Goal: Task Accomplishment & Management: Use online tool/utility

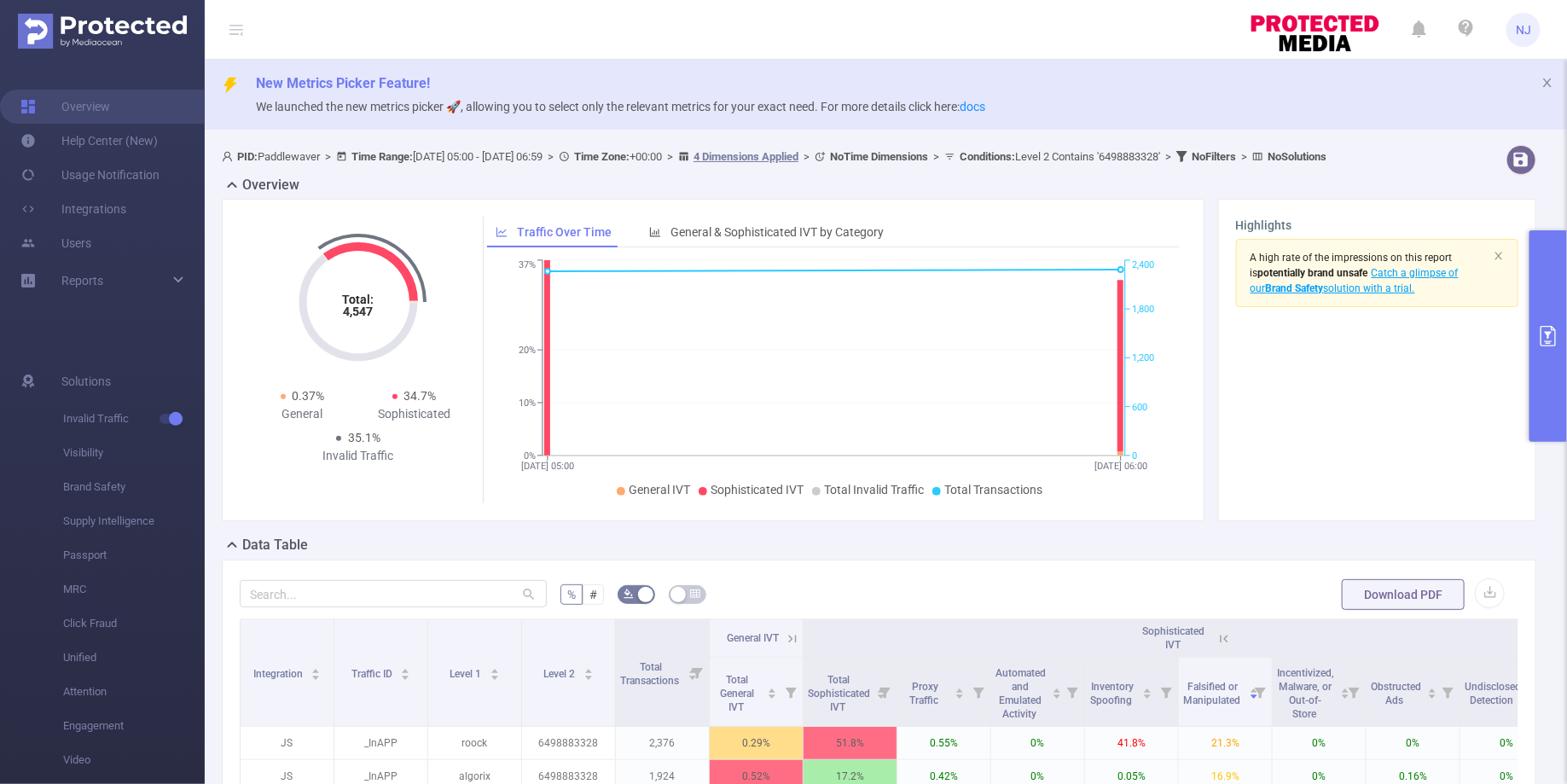
scroll to position [0, 132]
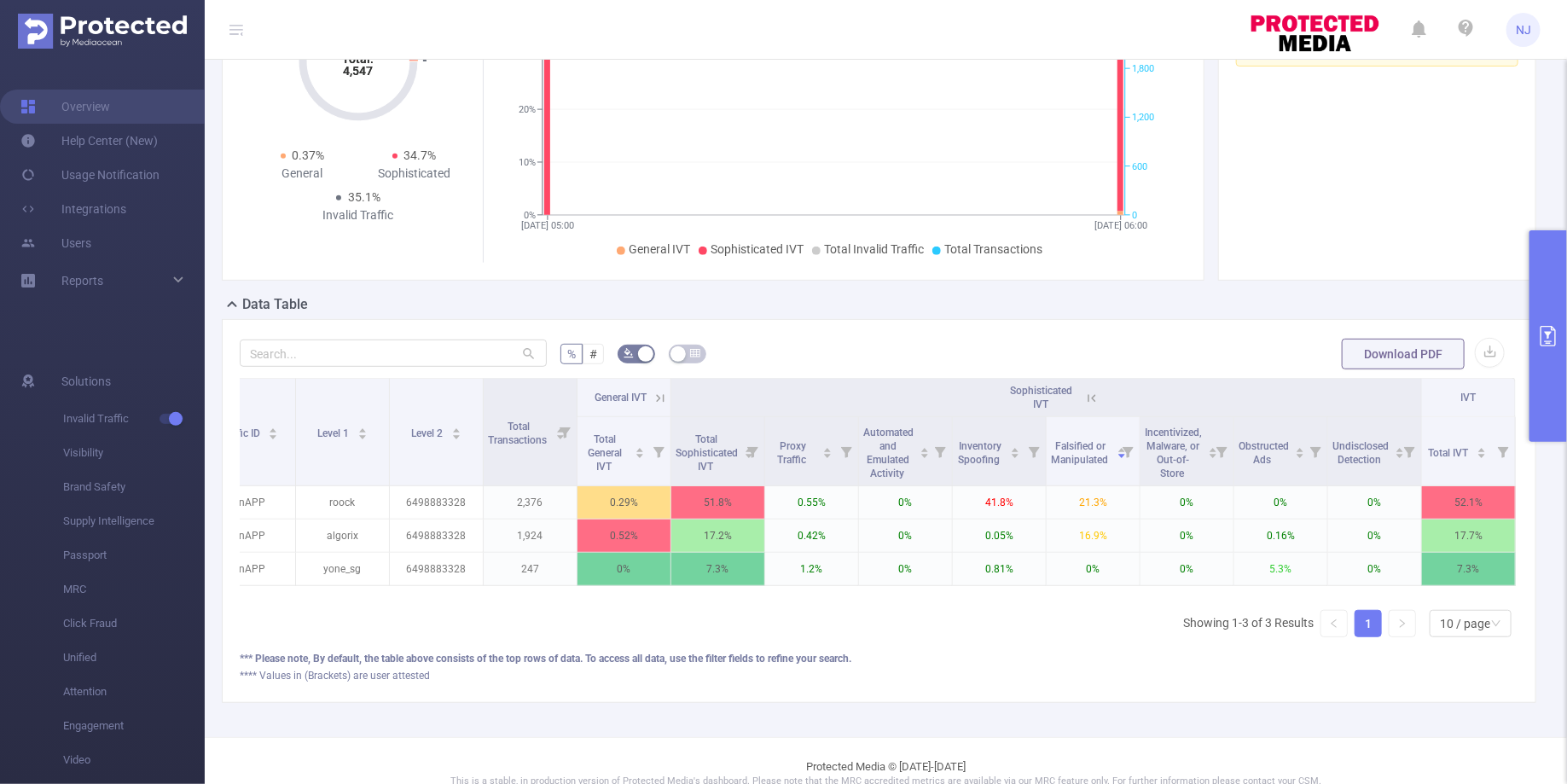
click at [1551, 358] on button "primary" at bounding box center [1548, 336] width 37 height 212
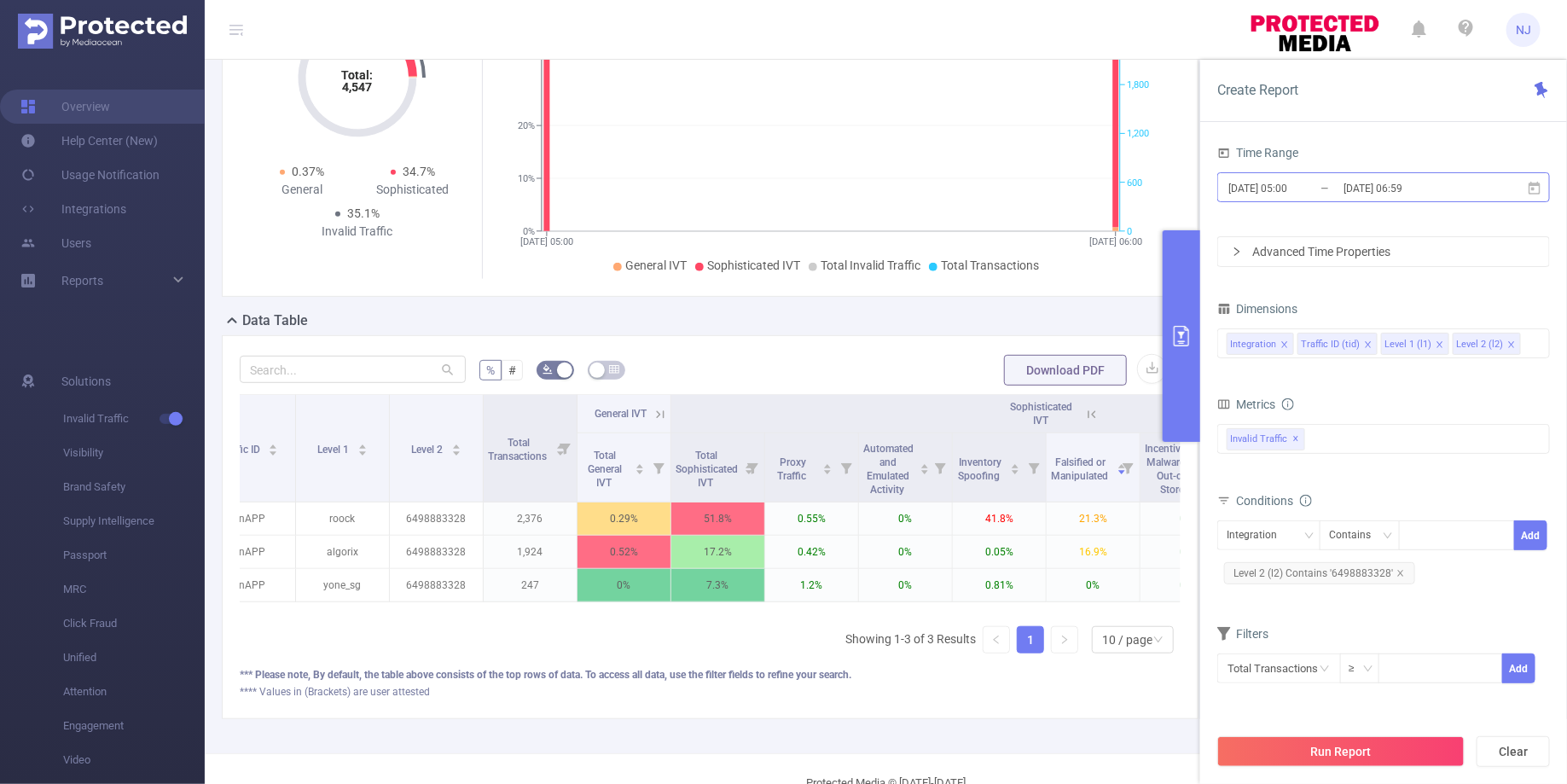
click at [1293, 193] on input "[DATE] 05:00" at bounding box center [1295, 187] width 138 height 23
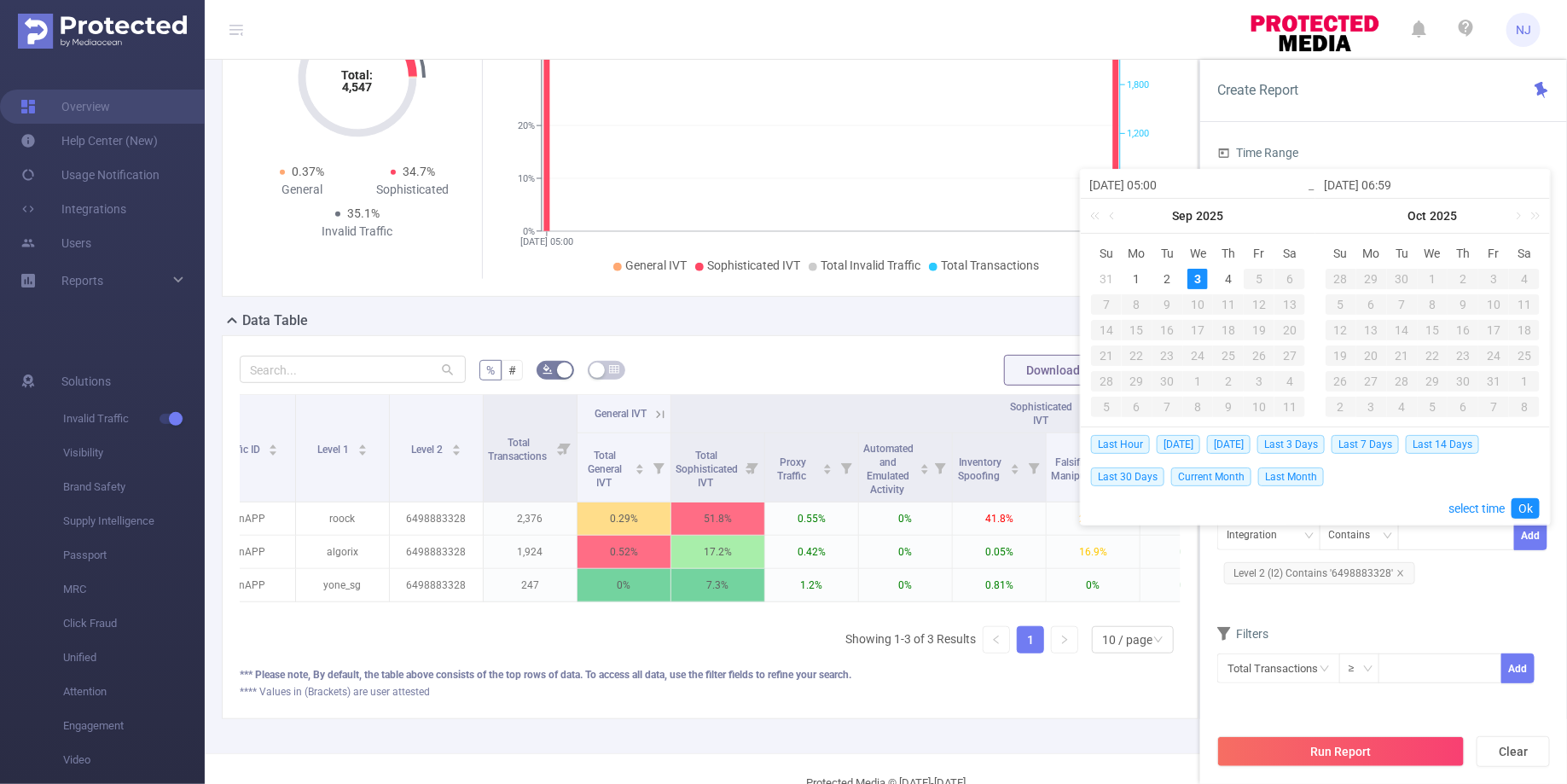
click at [1168, 185] on input "[DATE] 05:00" at bounding box center [1198, 184] width 218 height 21
type input "[DATE] 05:00"
click at [1396, 186] on input "[DATE] 06:59" at bounding box center [1433, 184] width 218 height 21
type input "[DATE] 0:59"
type input "[DATE] 09:59"
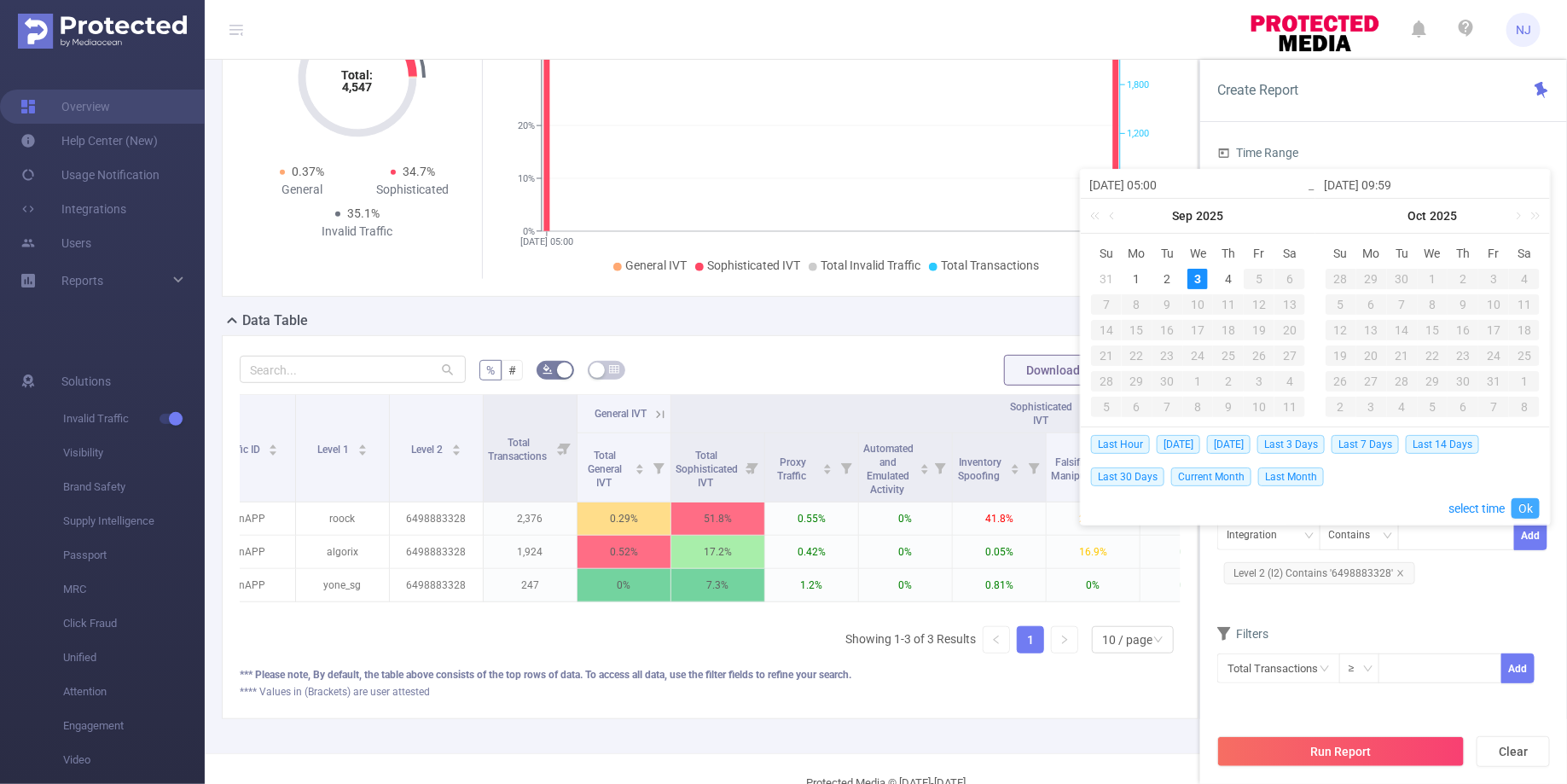
type input "[DATE] 09:59"
click at [1531, 507] on link "Ok" at bounding box center [1526, 508] width 28 height 21
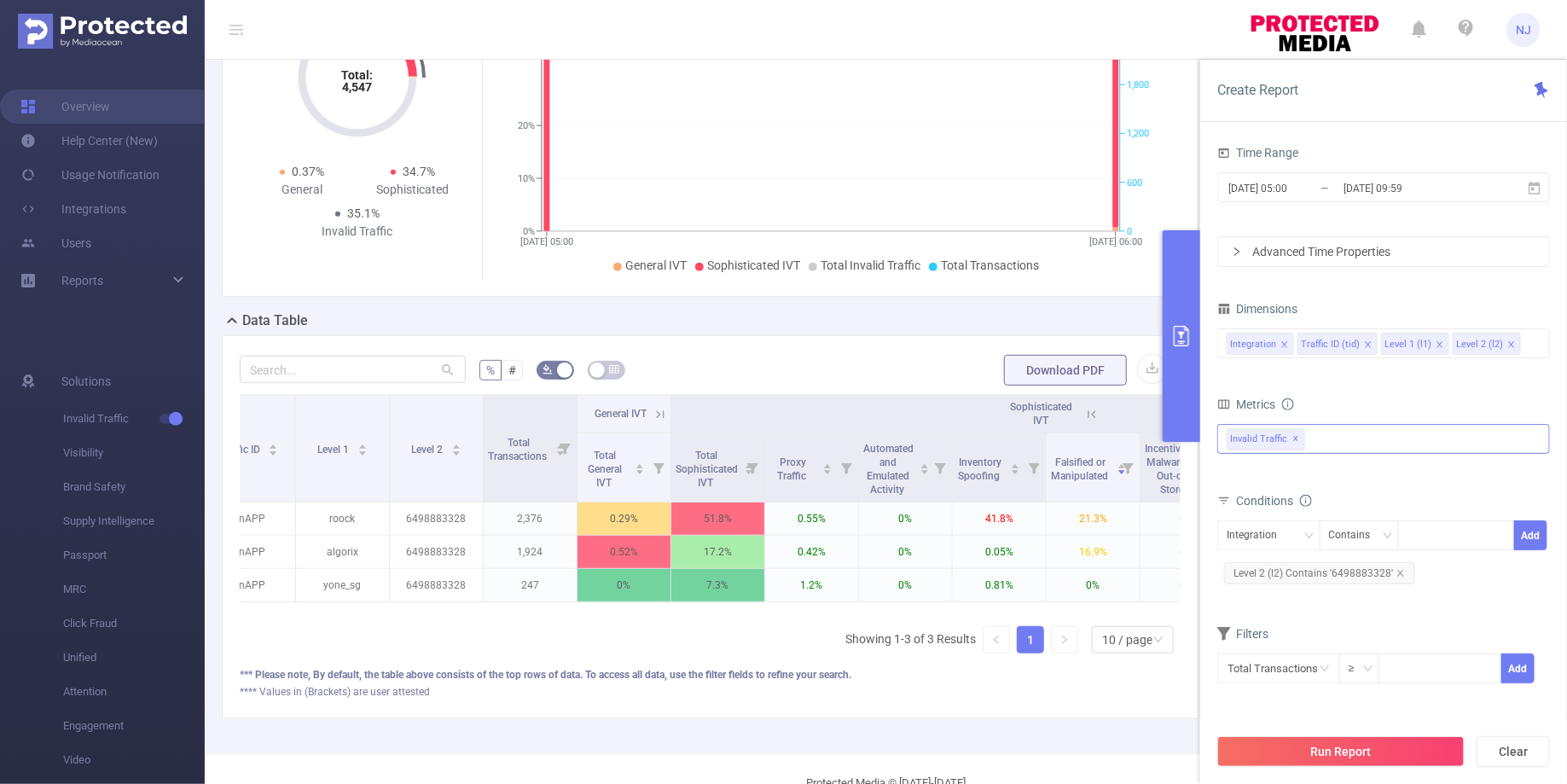
click at [1293, 437] on span "✕" at bounding box center [1296, 439] width 7 height 21
click at [1333, 753] on button "Run Report" at bounding box center [1341, 751] width 247 height 30
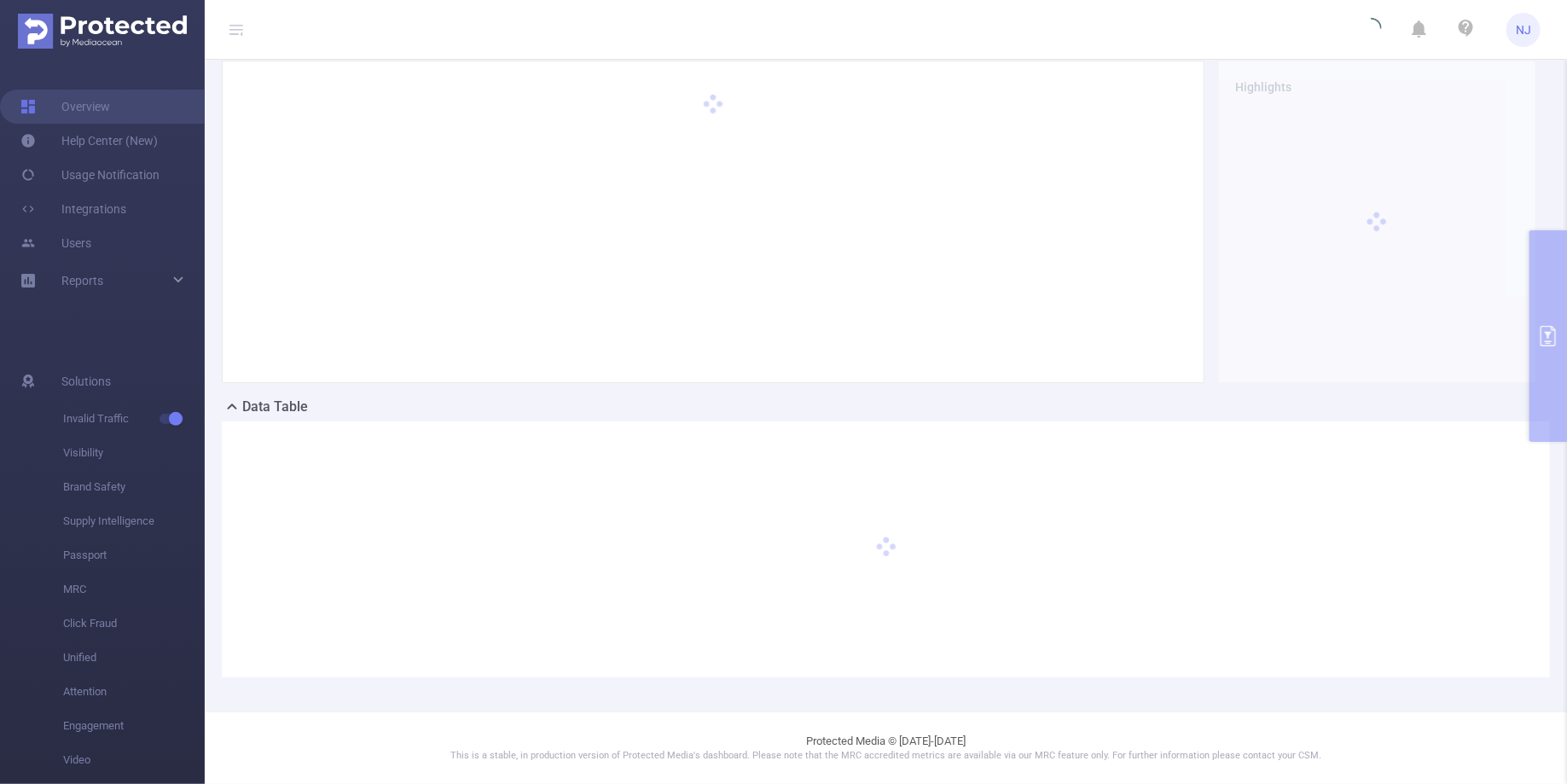
scroll to position [153, 0]
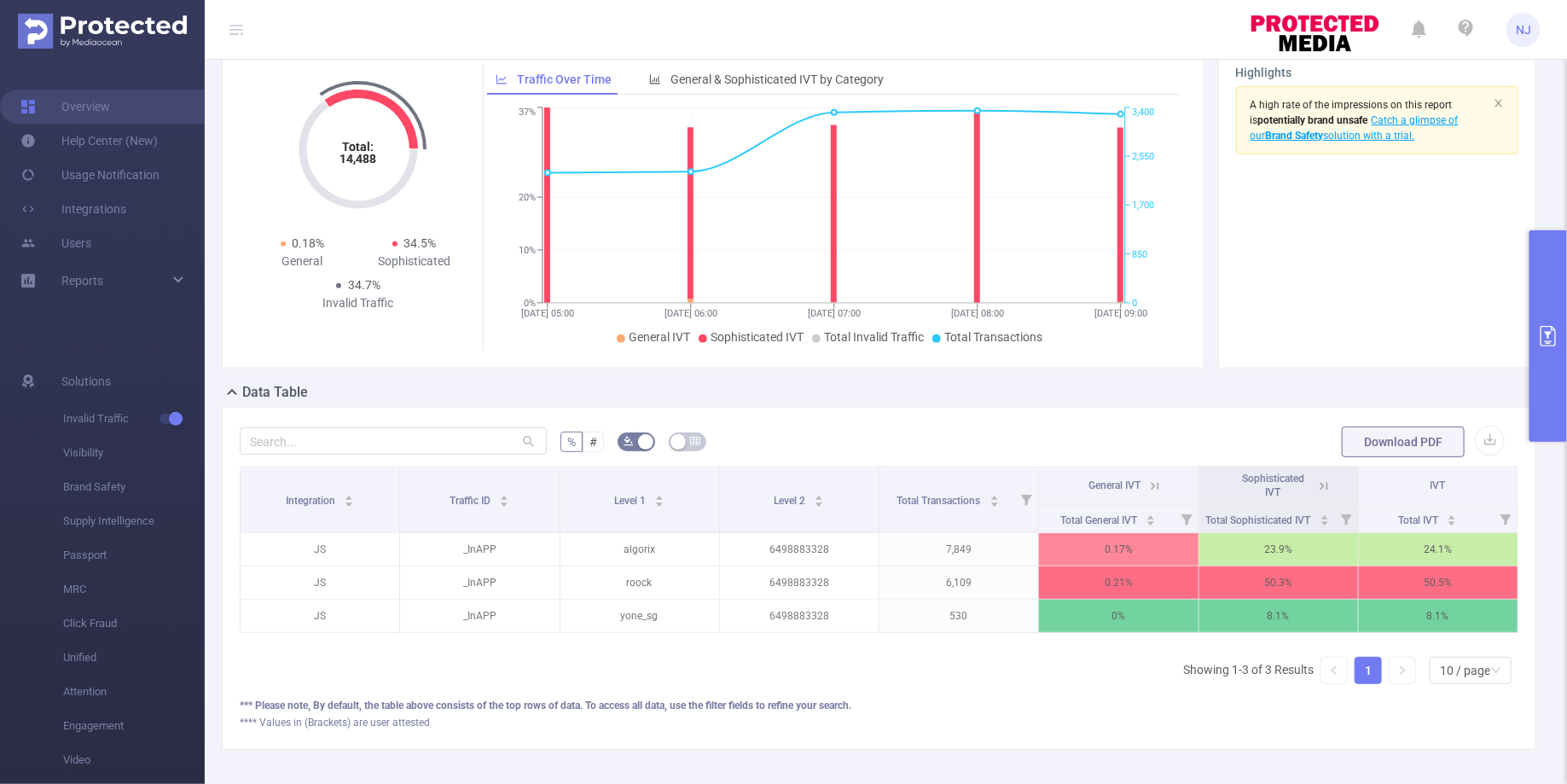
click at [1557, 325] on icon "primary" at bounding box center [1548, 335] width 21 height 21
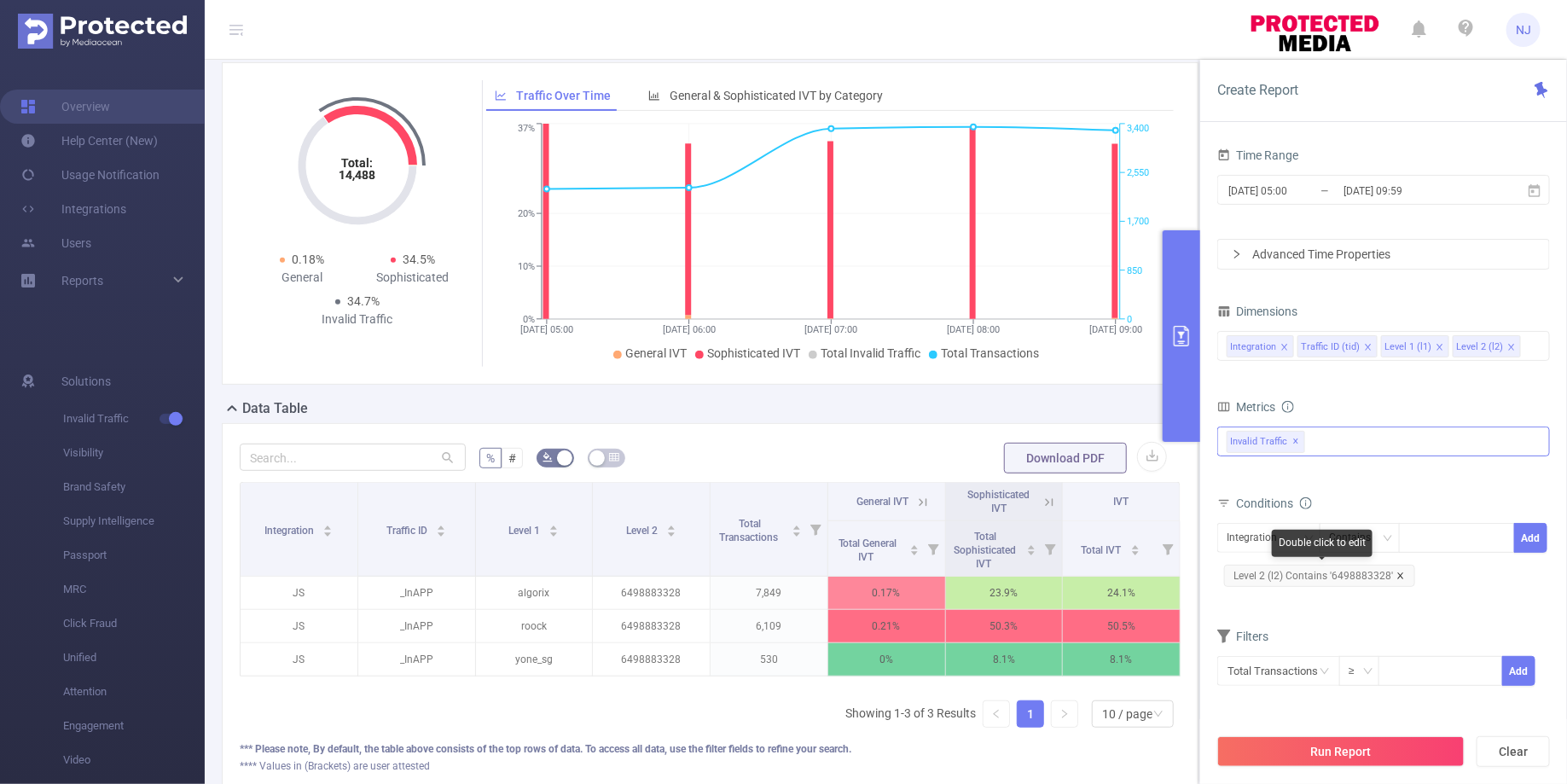
click at [1396, 571] on icon "icon: close" at bounding box center [1400, 575] width 9 height 9
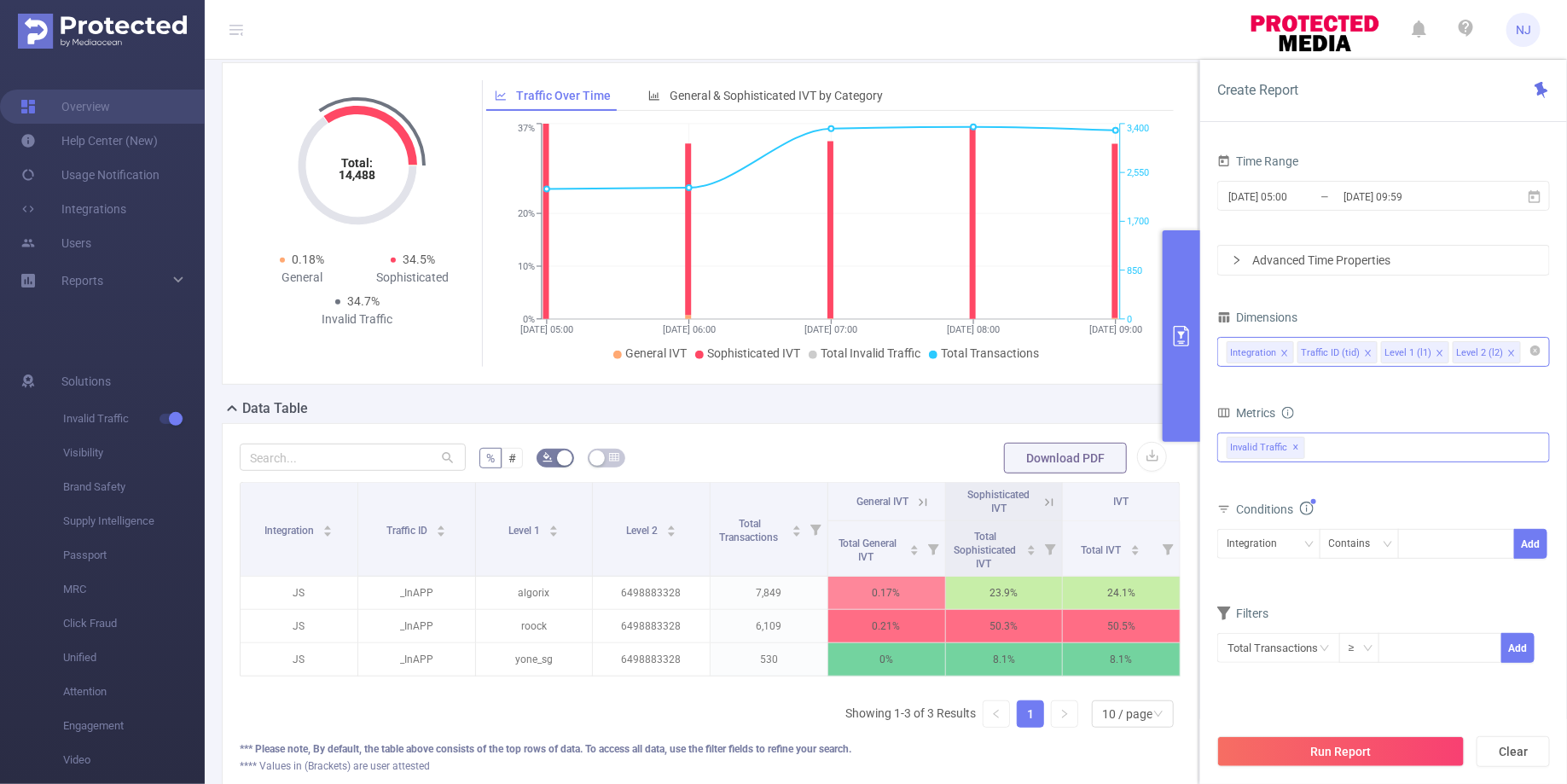
click at [1437, 351] on icon "icon: close" at bounding box center [1440, 353] width 6 height 6
click at [1344, 757] on button "Run Report" at bounding box center [1341, 751] width 247 height 30
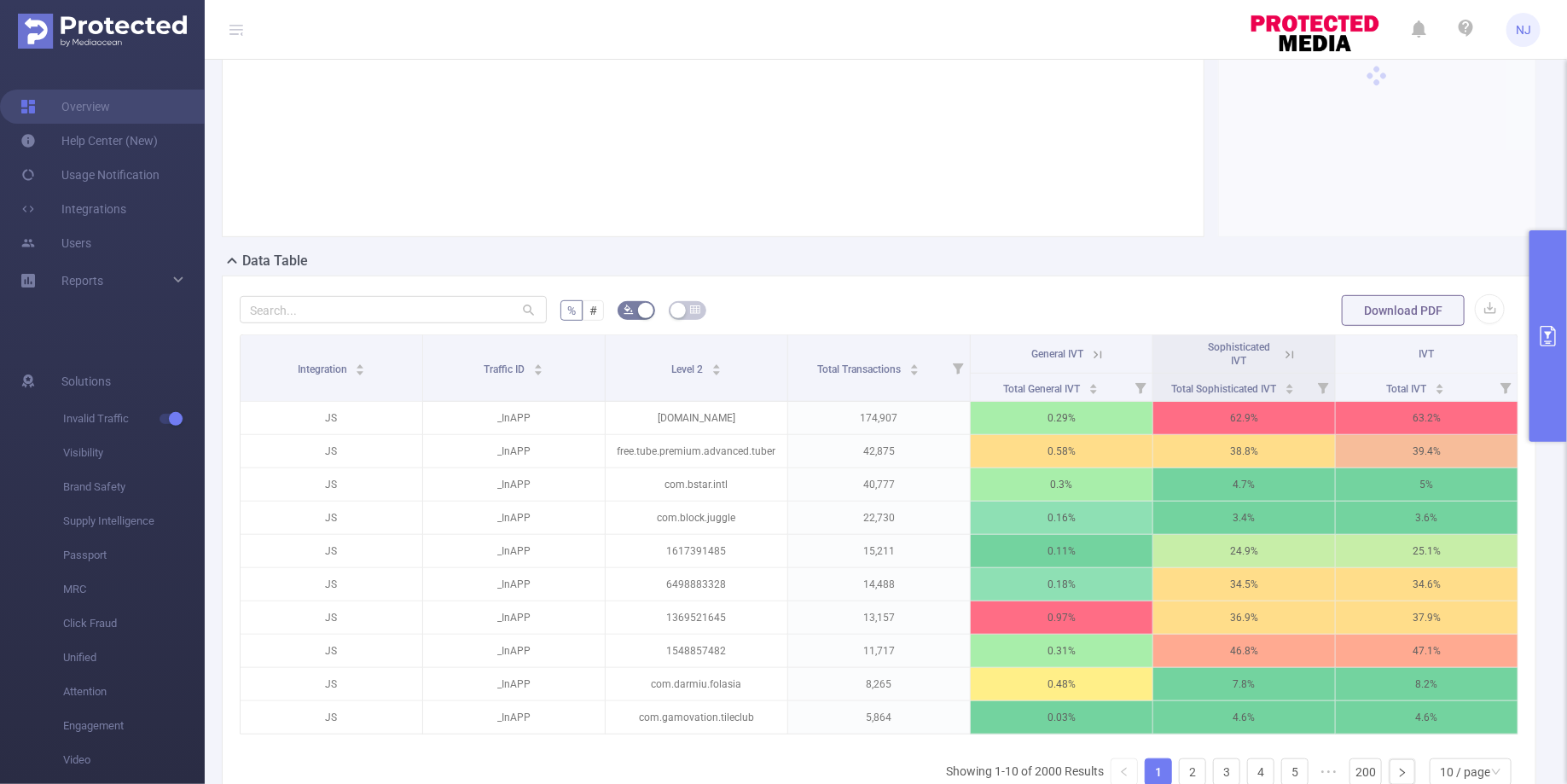
scroll to position [333, 0]
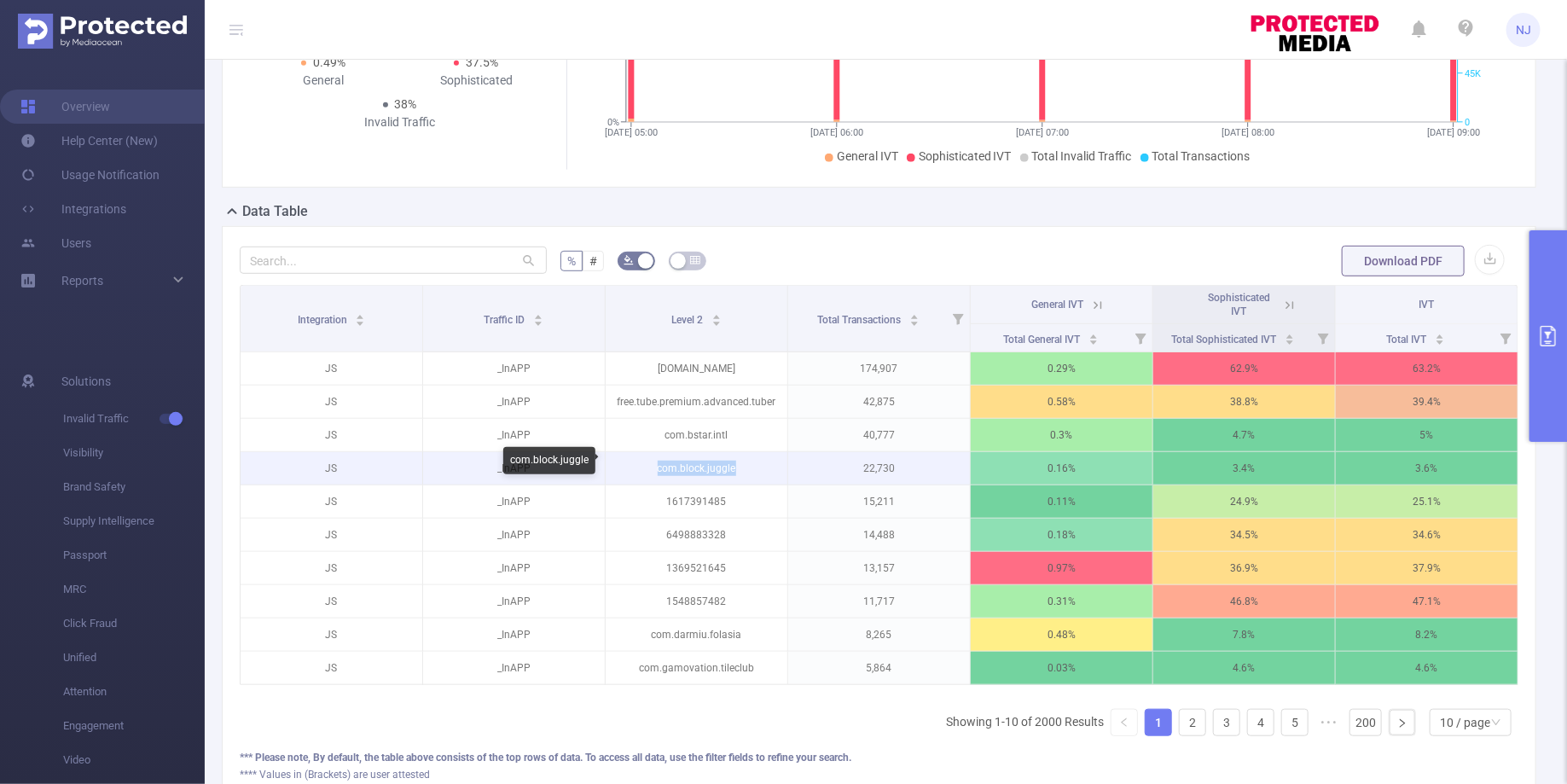
drag, startPoint x: 742, startPoint y: 466, endPoint x: 631, endPoint y: 468, distance: 111.0
click at [631, 468] on p "com.block.juggle" at bounding box center [696, 467] width 181 height 32
copy p "com.block.juggle"
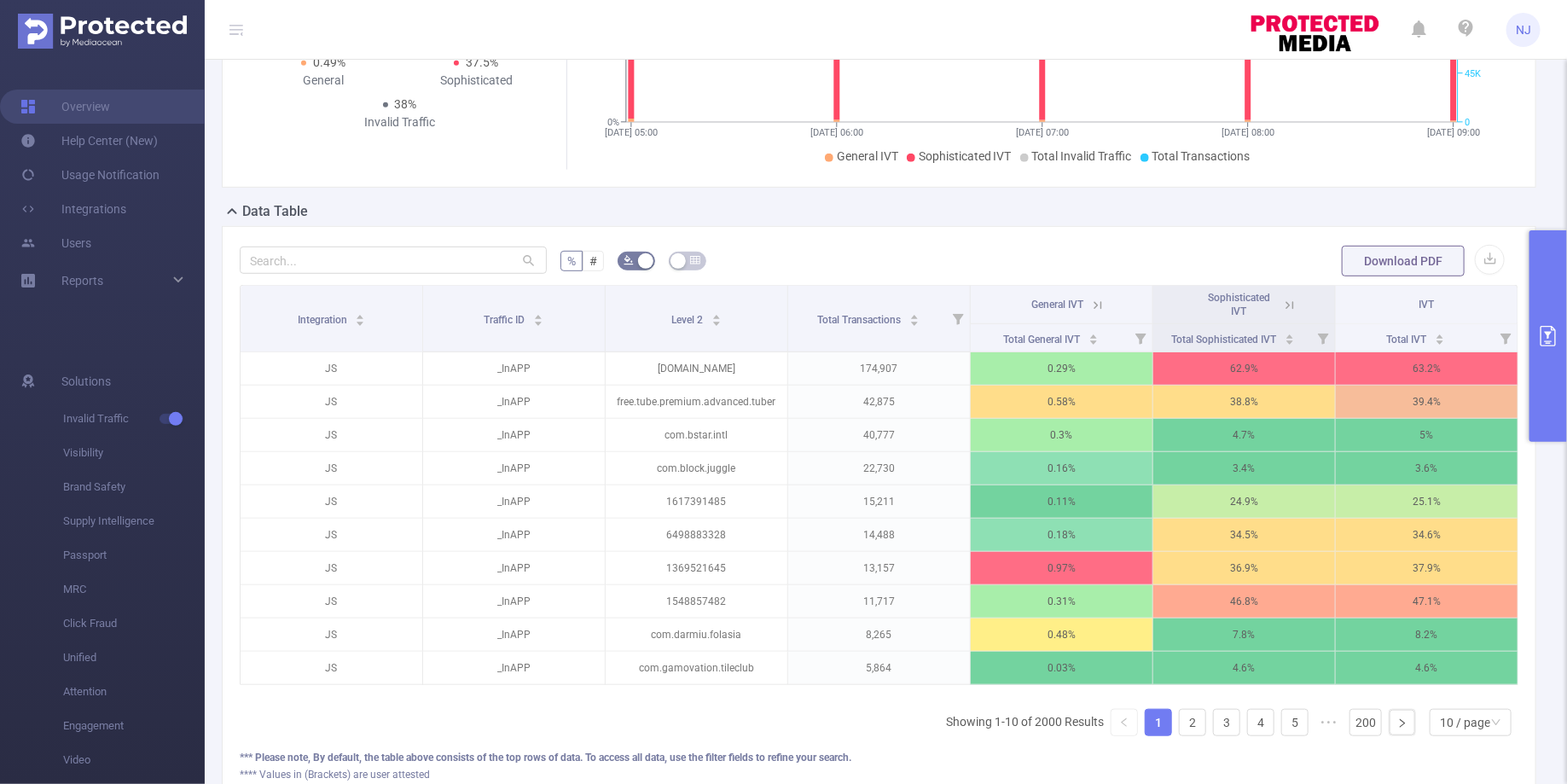
click at [1562, 368] on button "primary" at bounding box center [1548, 336] width 37 height 212
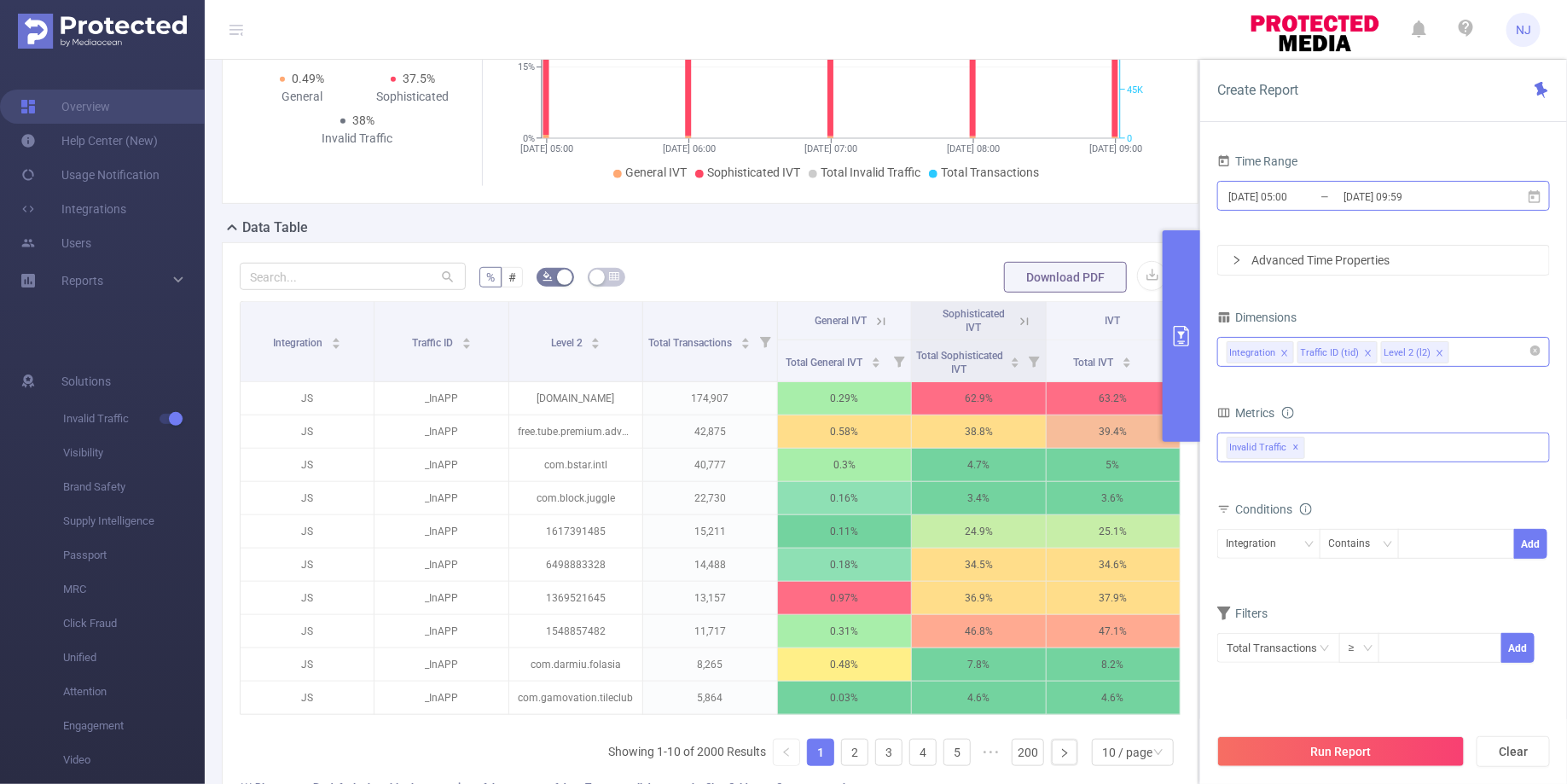
click at [1296, 197] on input "[DATE] 05:00" at bounding box center [1295, 196] width 138 height 23
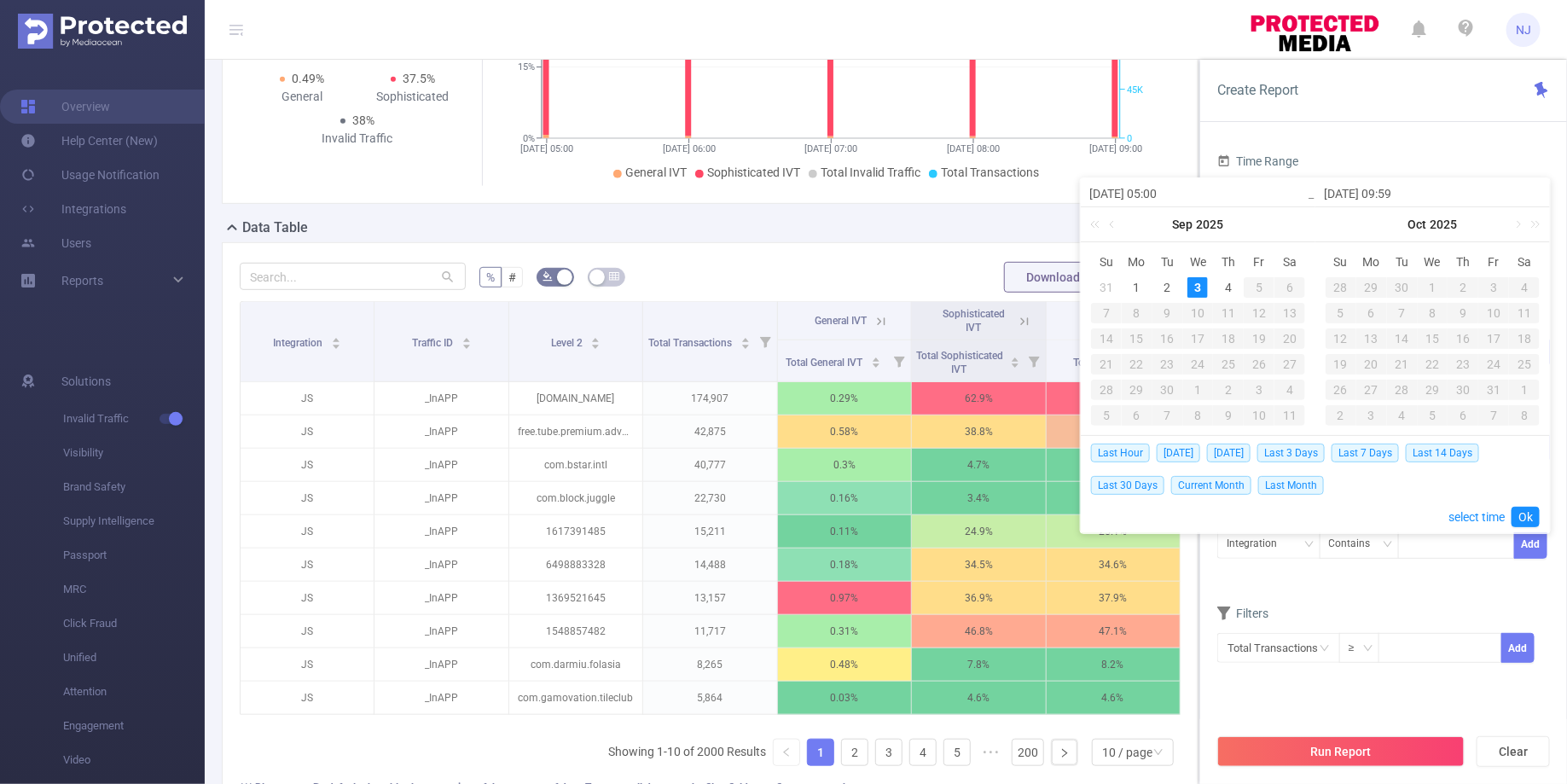
click at [1167, 190] on input "[DATE] 05:00" at bounding box center [1198, 193] width 218 height 21
type input "[DATE] 0:00"
type input "[DATE] 09:00"
click at [1533, 519] on link "Ok" at bounding box center [1526, 516] width 28 height 21
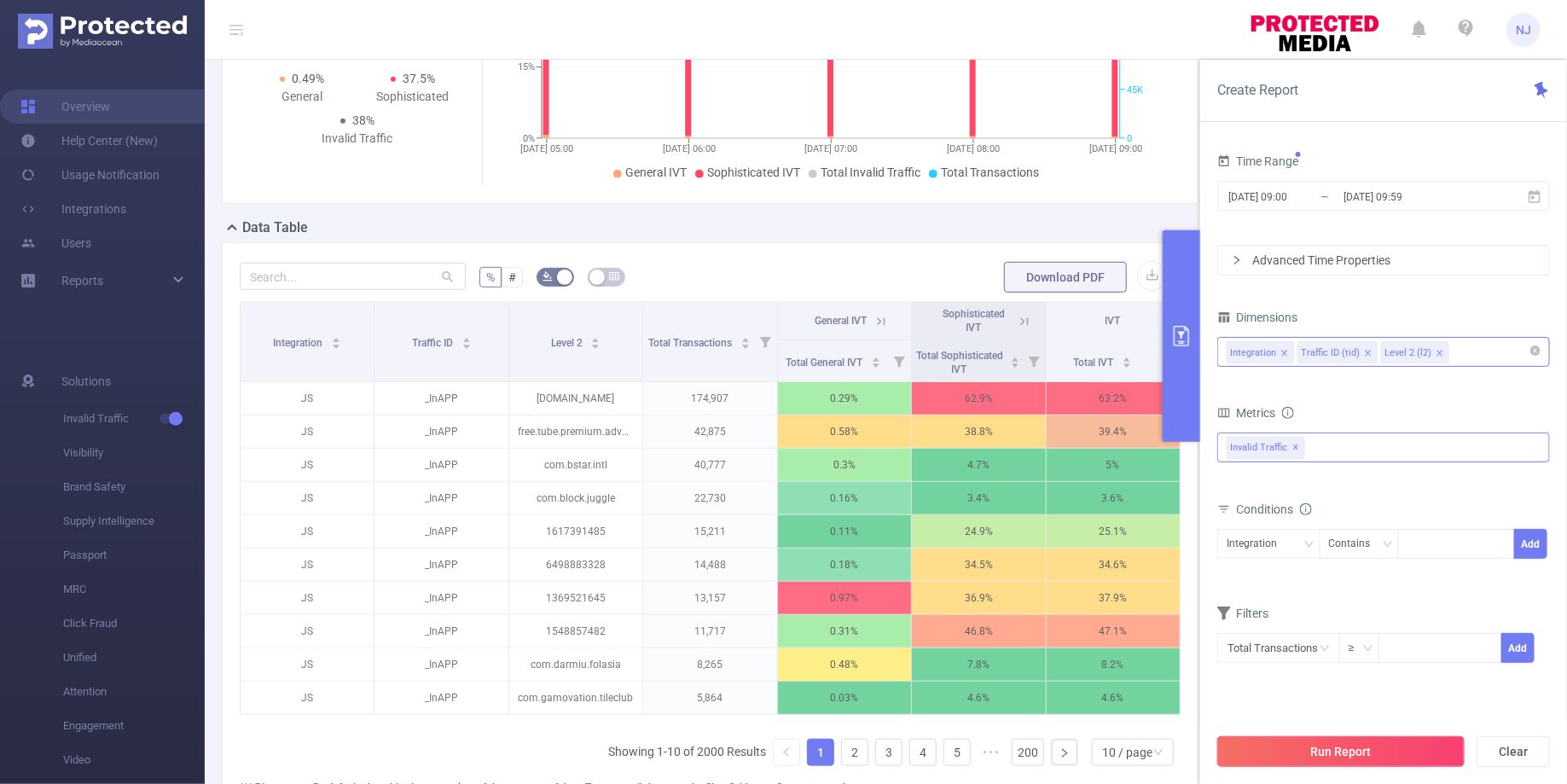
click at [1383, 744] on button "Run Report" at bounding box center [1341, 751] width 247 height 30
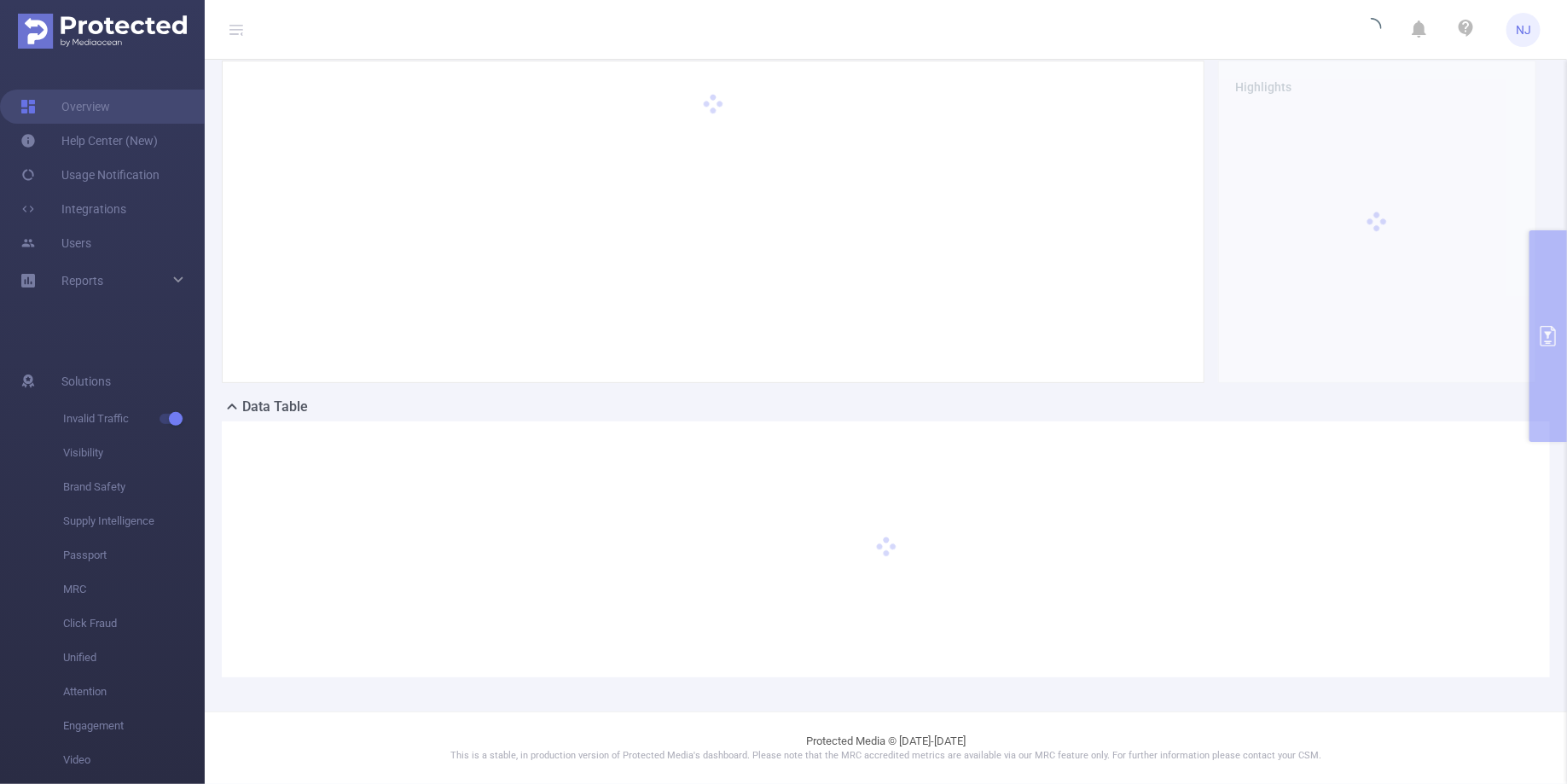
scroll to position [136, 0]
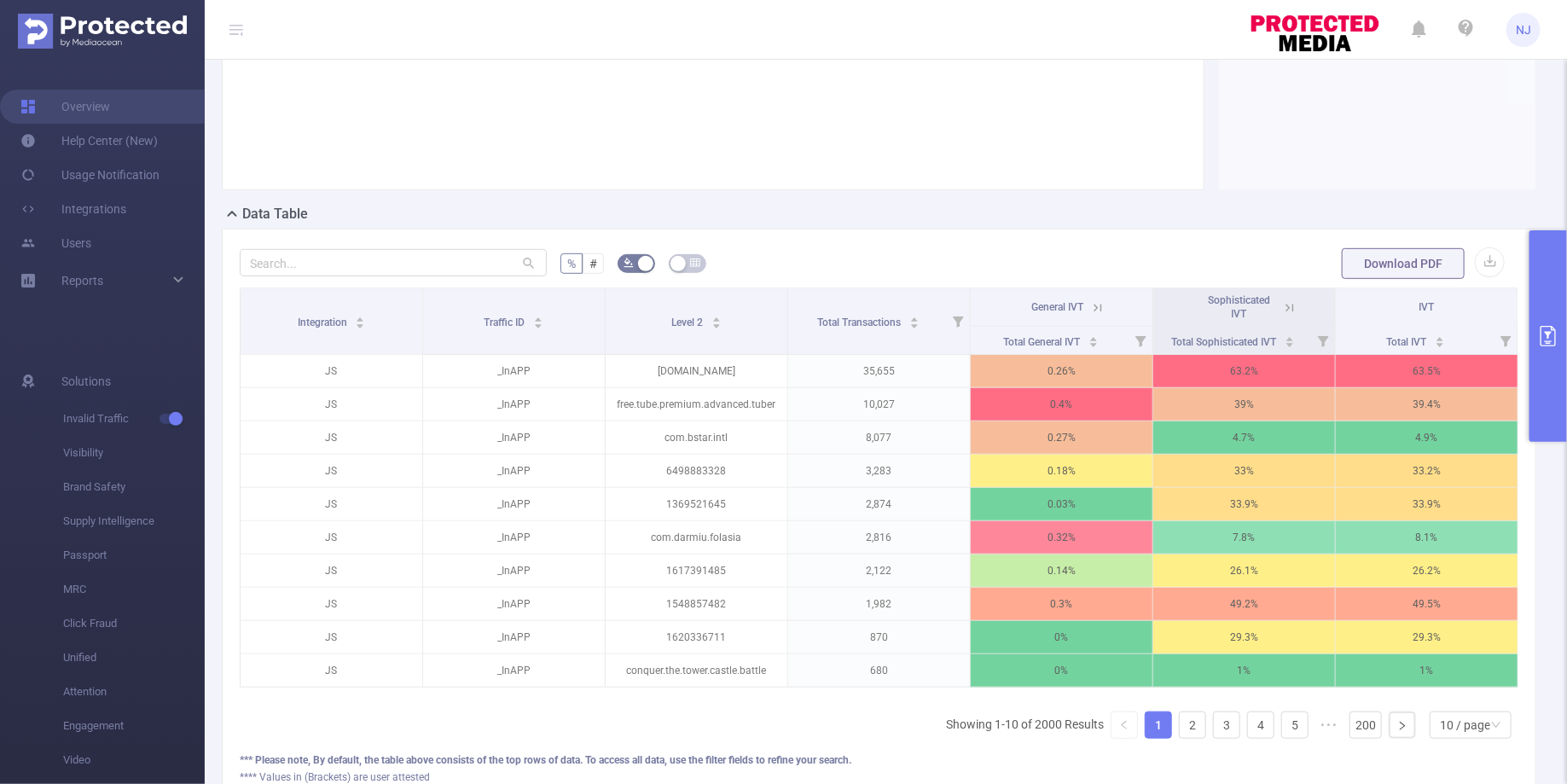
scroll to position [365, 0]
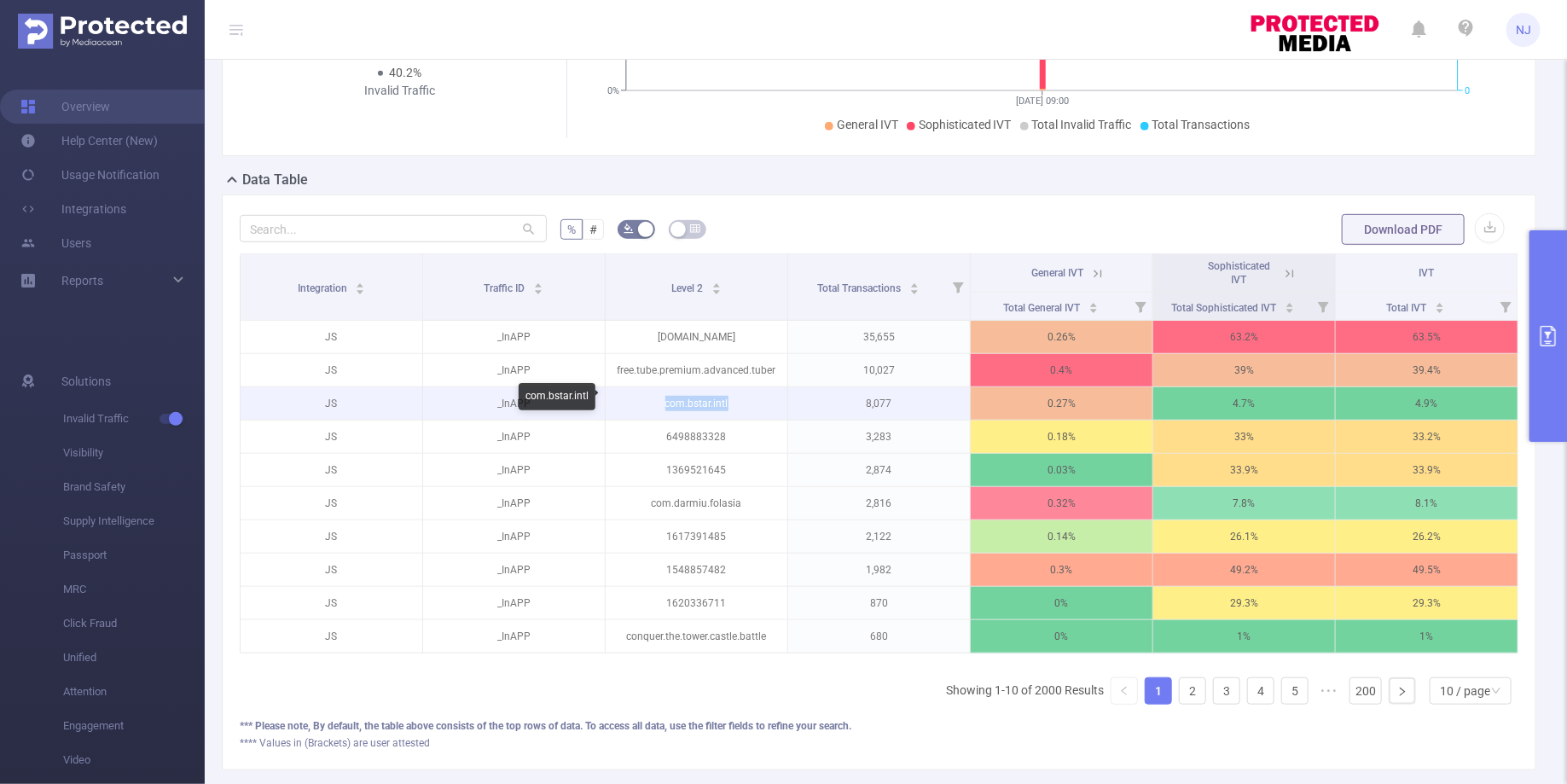
drag, startPoint x: 739, startPoint y: 404, endPoint x: 657, endPoint y: 402, distance: 82.0
click at [657, 402] on p "com.bstar.intl" at bounding box center [696, 403] width 181 height 32
copy p "com.bstar.intl"
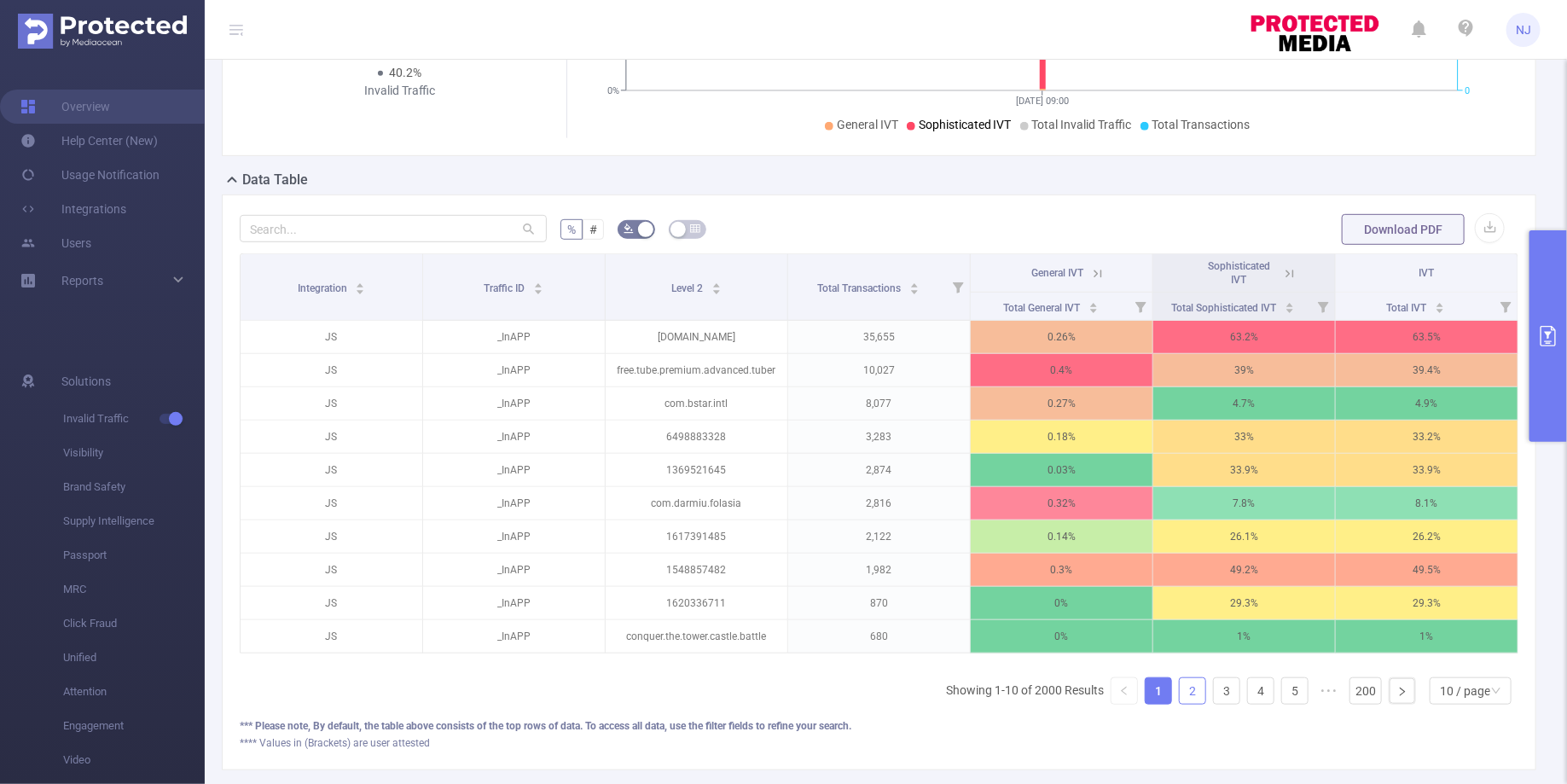
click at [1183, 687] on link "2" at bounding box center [1192, 691] width 25 height 25
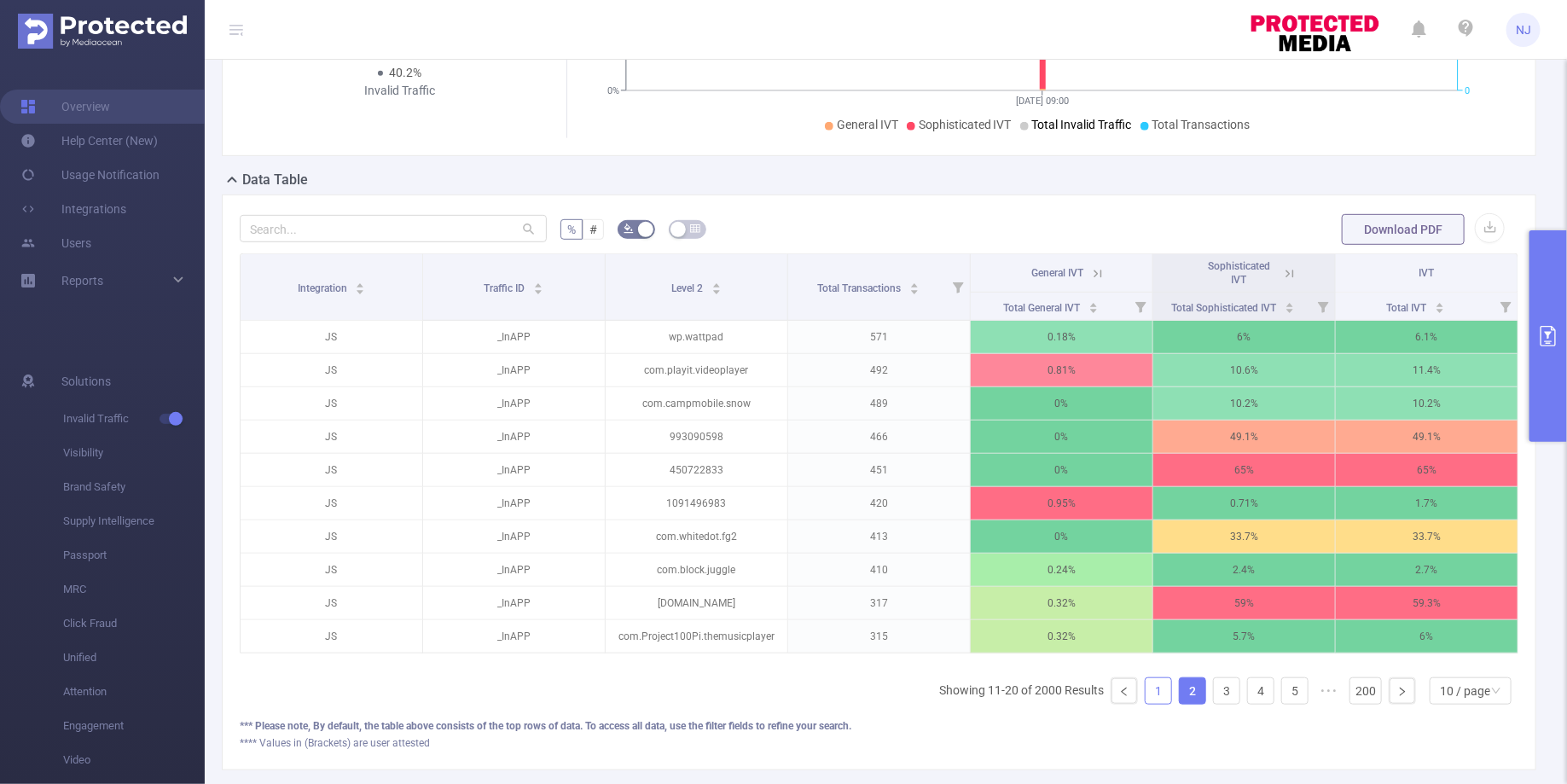
click at [1164, 682] on link "1" at bounding box center [1158, 691] width 25 height 25
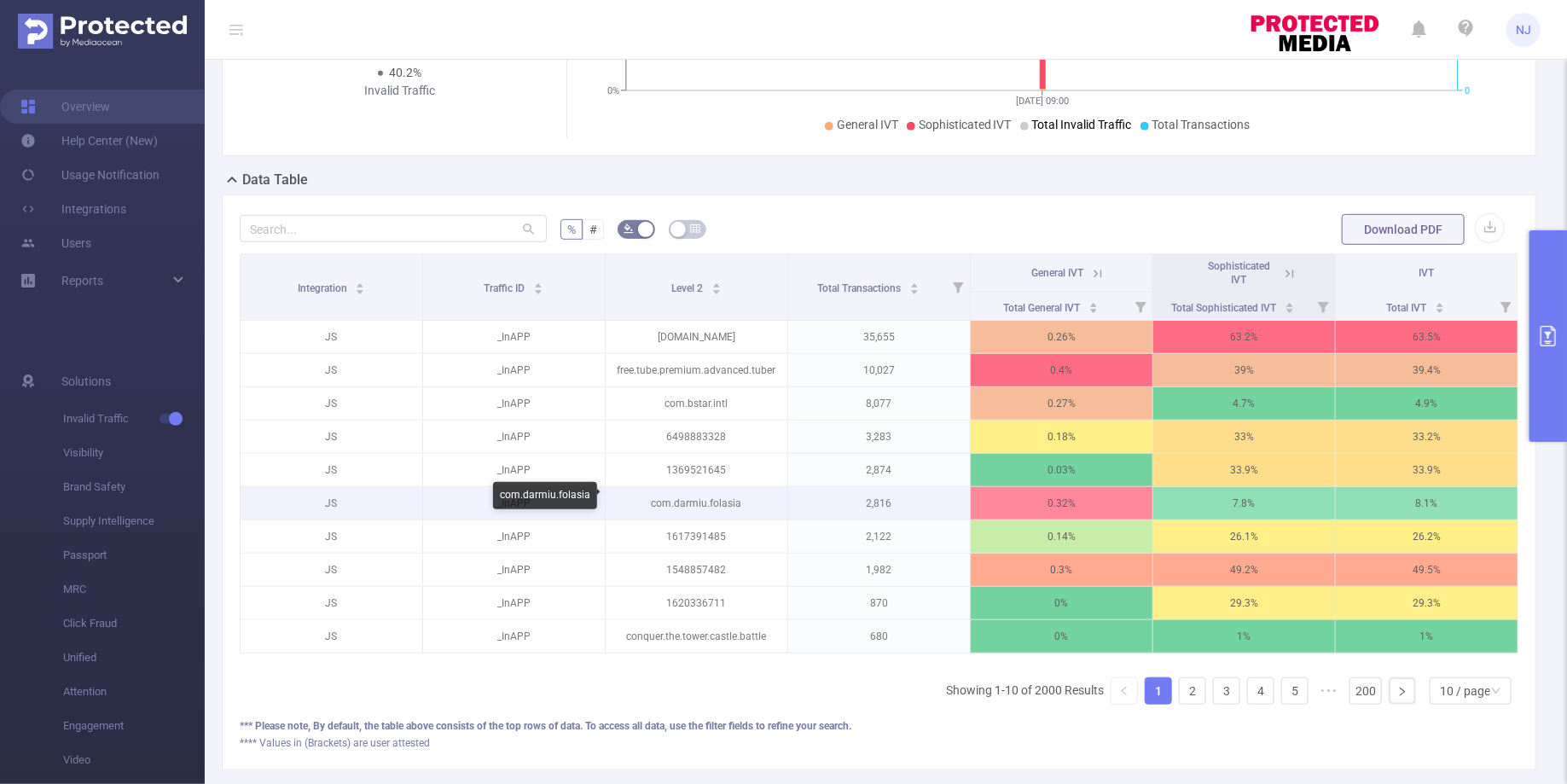
click at [734, 503] on p "com.darmiu.folasia" at bounding box center [696, 503] width 181 height 32
click at [754, 496] on p "com.darmiu.folasia" at bounding box center [696, 503] width 181 height 32
drag, startPoint x: 747, startPoint y: 497, endPoint x: 632, endPoint y: 497, distance: 115.0
click at [632, 497] on p "com.darmiu.folasia" at bounding box center [696, 503] width 181 height 32
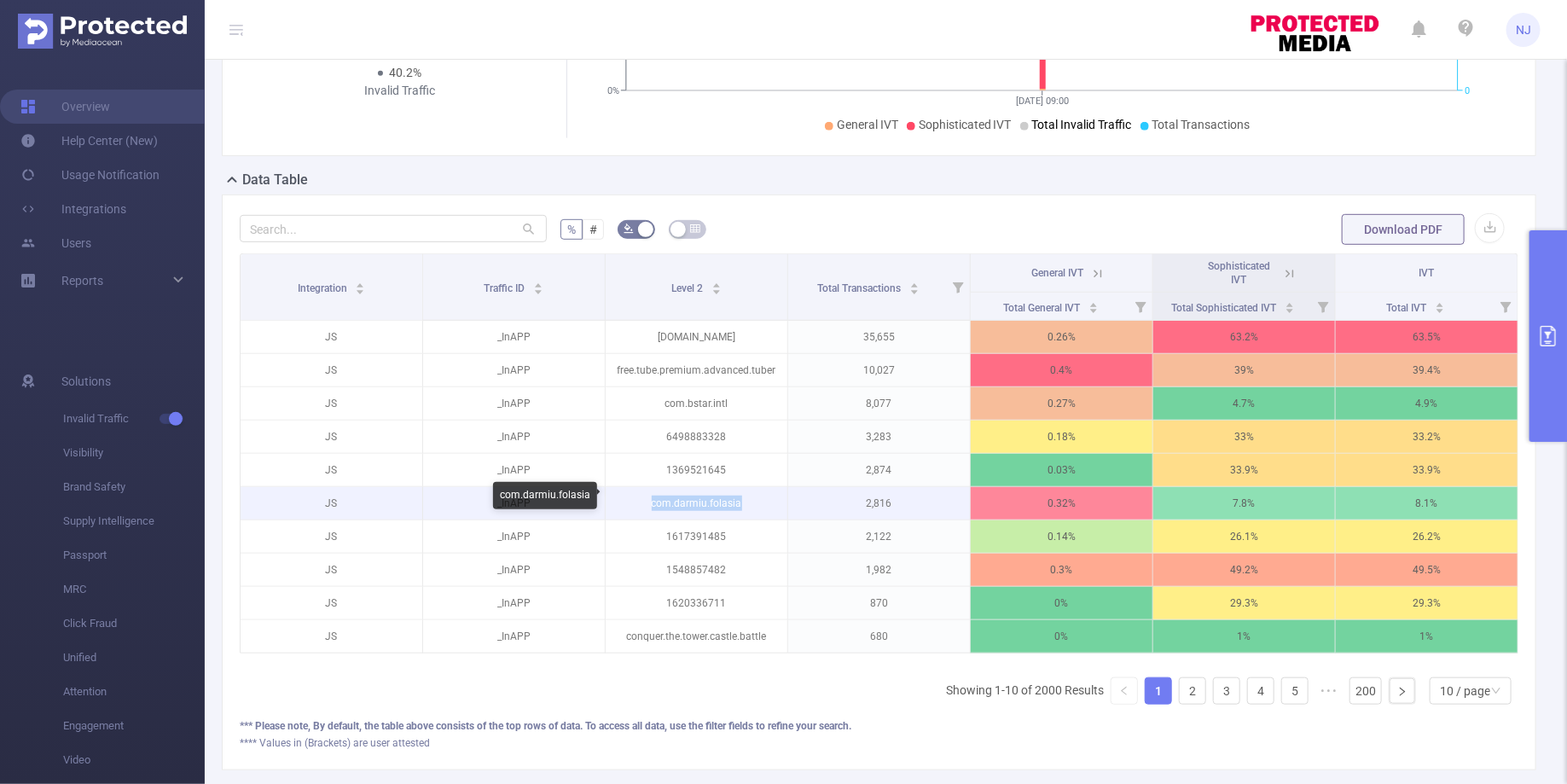
copy p "com.darmiu.folasia"
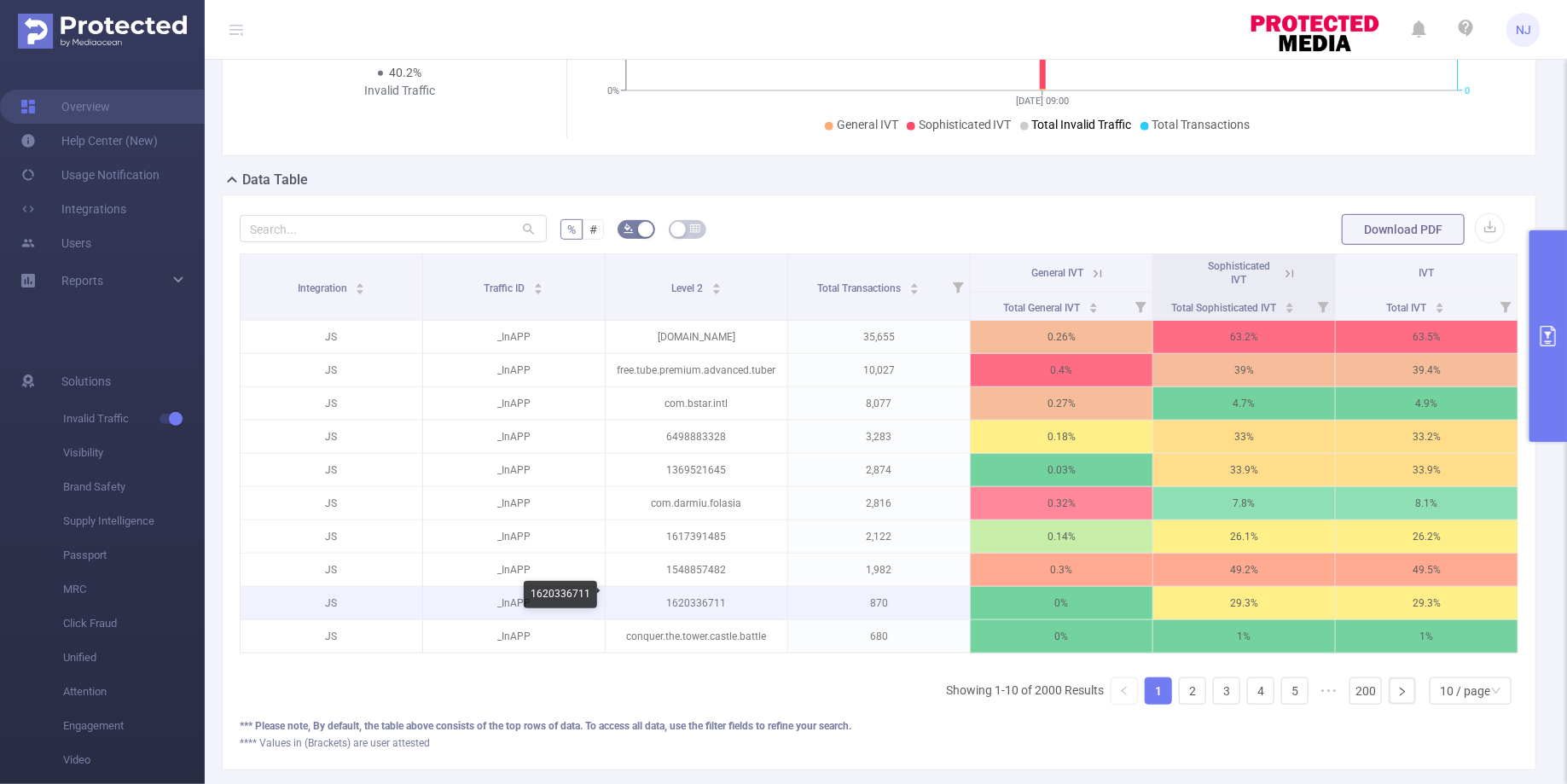
click at [706, 601] on p "1620336711" at bounding box center [696, 603] width 181 height 32
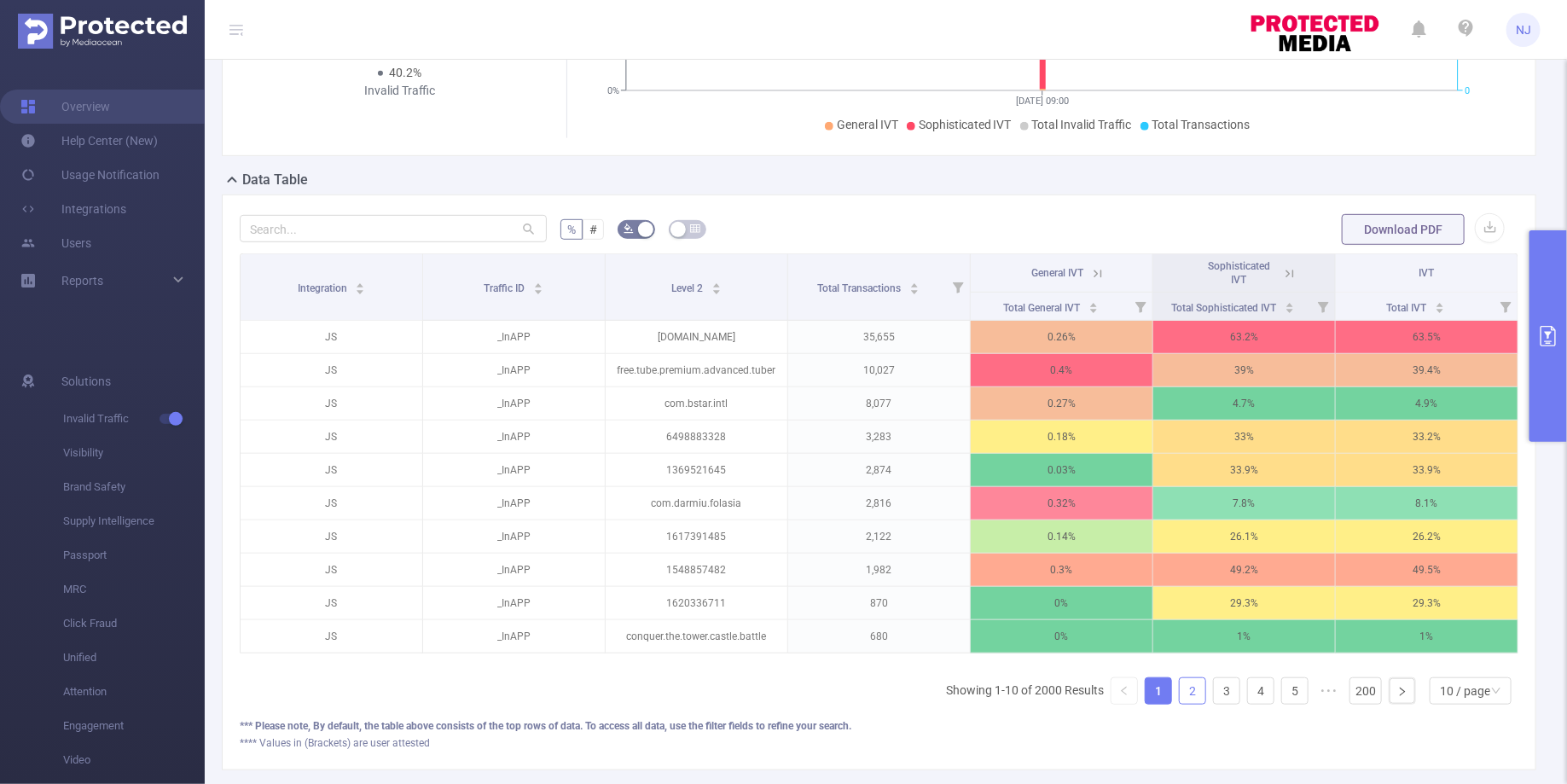
click at [1198, 678] on link "2" at bounding box center [1192, 691] width 25 height 25
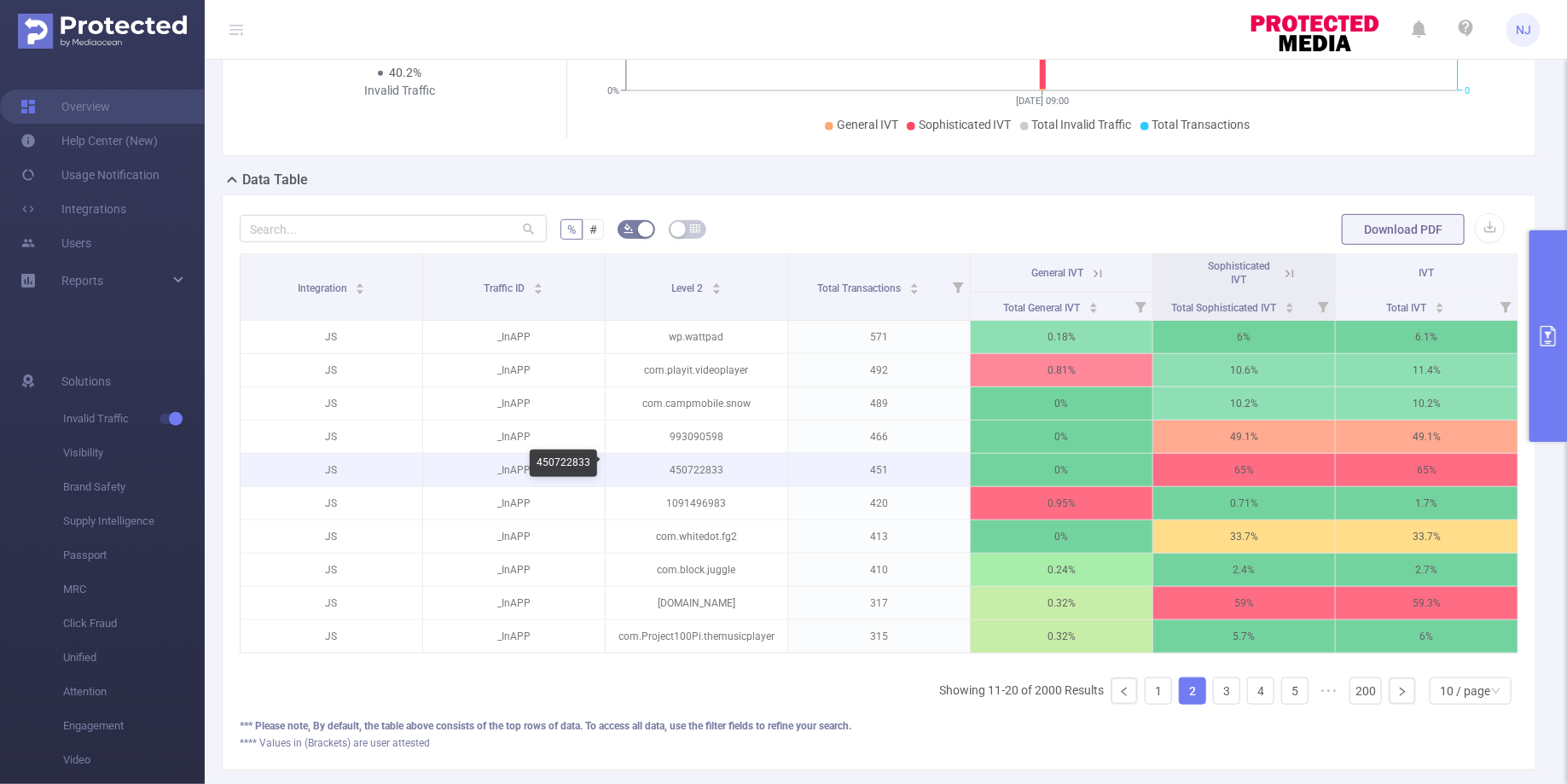
click at [687, 465] on p "450722833" at bounding box center [696, 469] width 181 height 32
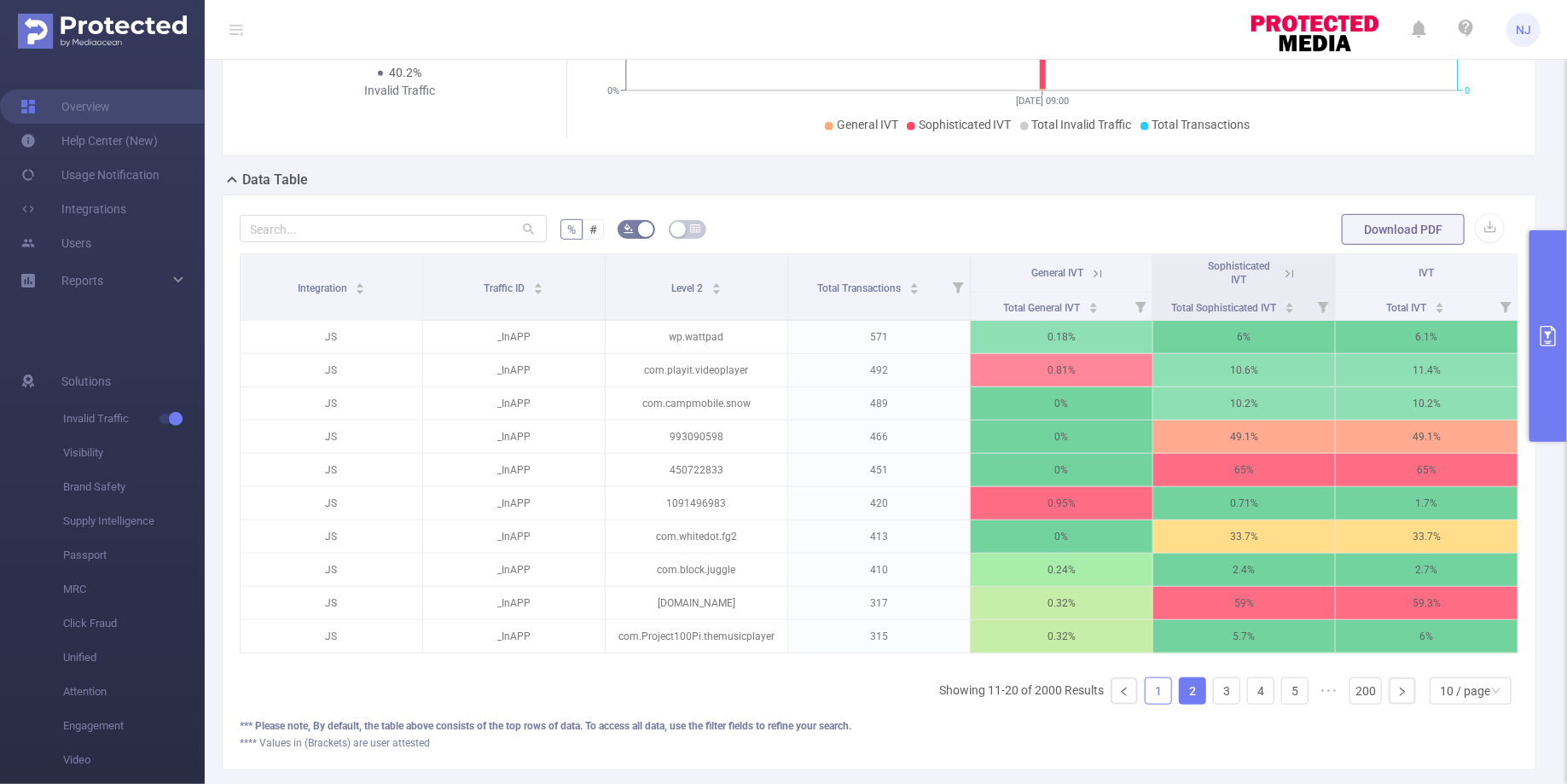
click at [1161, 680] on link "1" at bounding box center [1158, 691] width 25 height 25
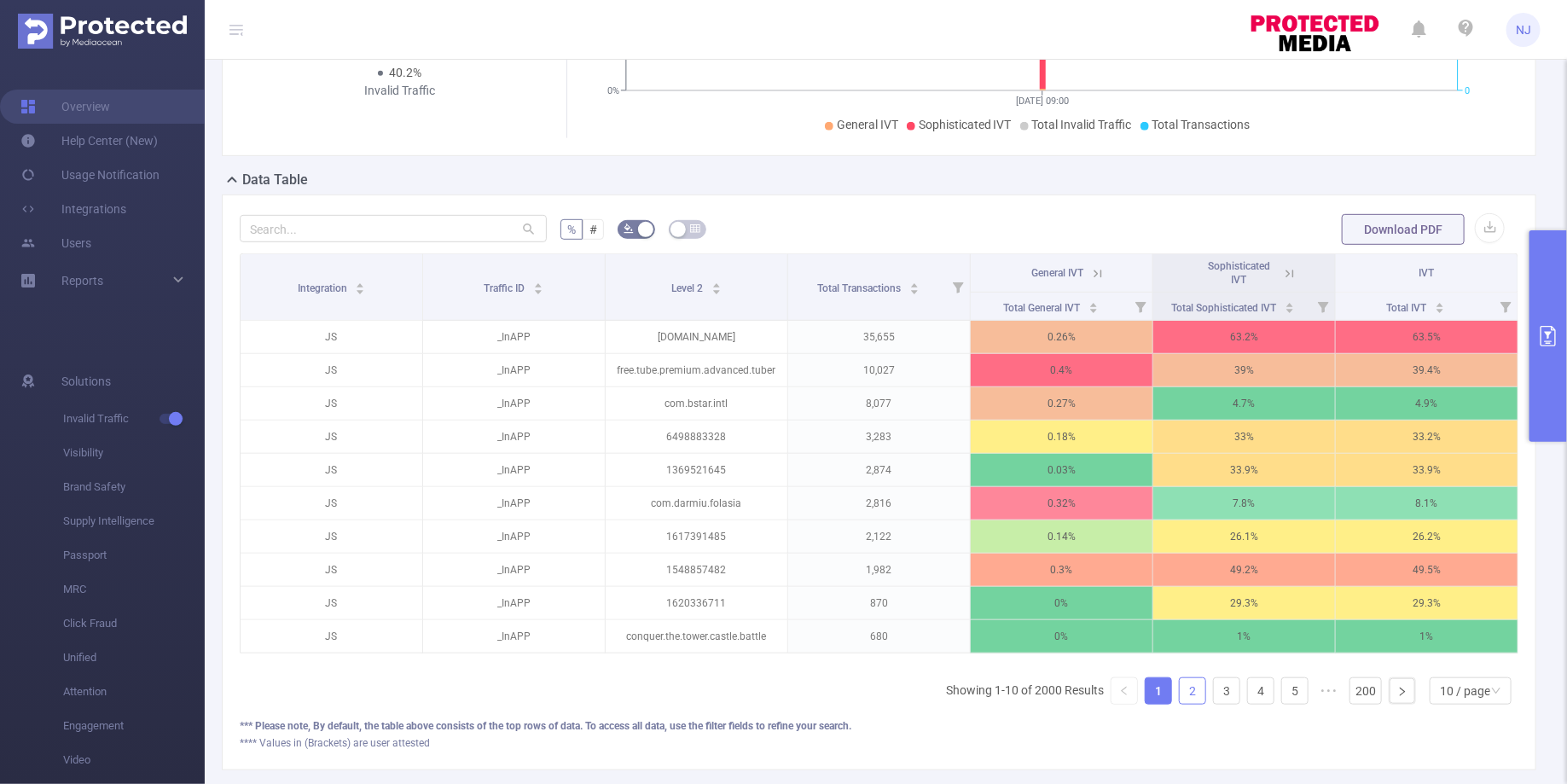
click at [1192, 678] on link "2" at bounding box center [1192, 691] width 25 height 25
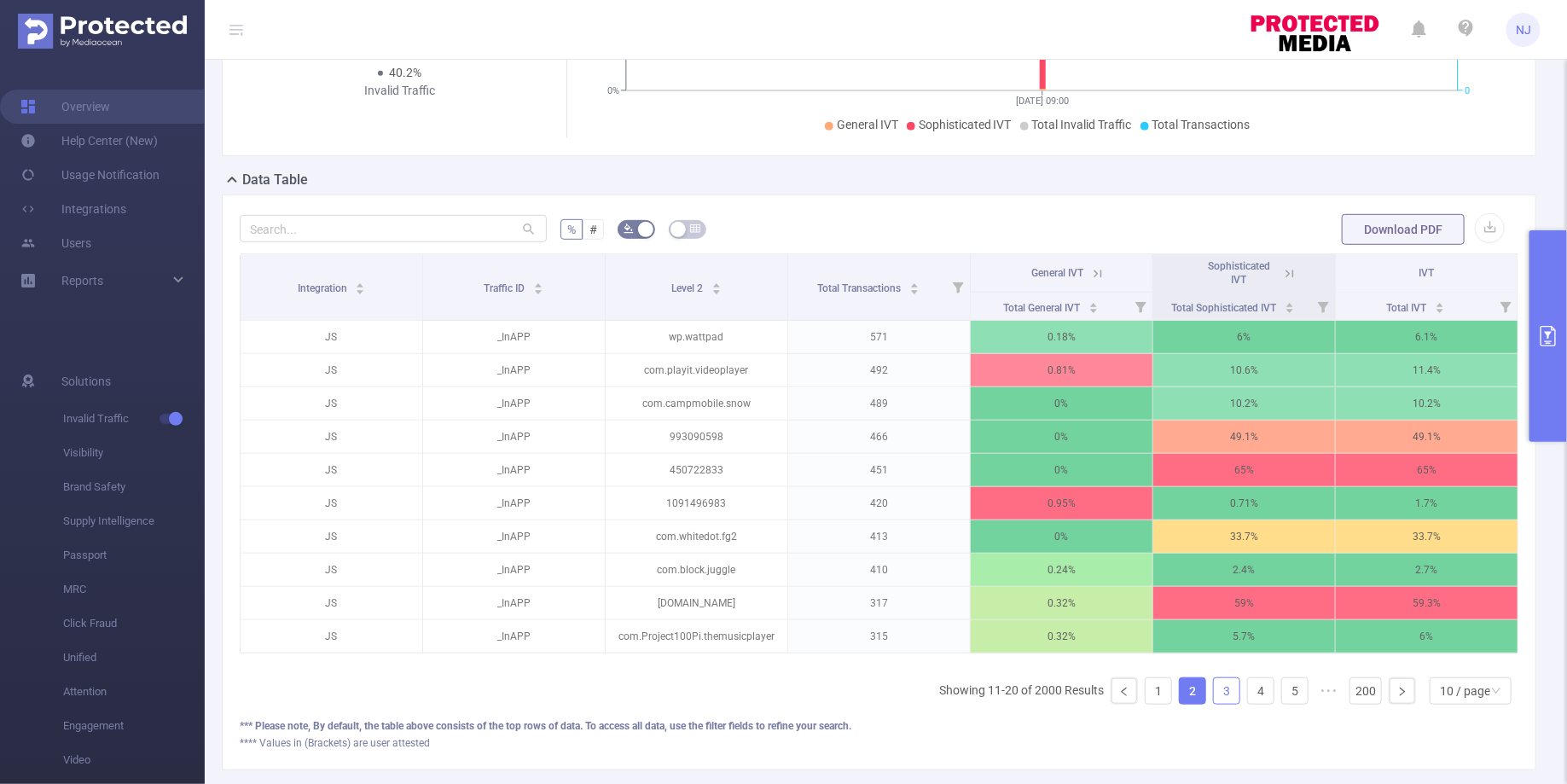
click at [1226, 685] on link "3" at bounding box center [1227, 691] width 25 height 25
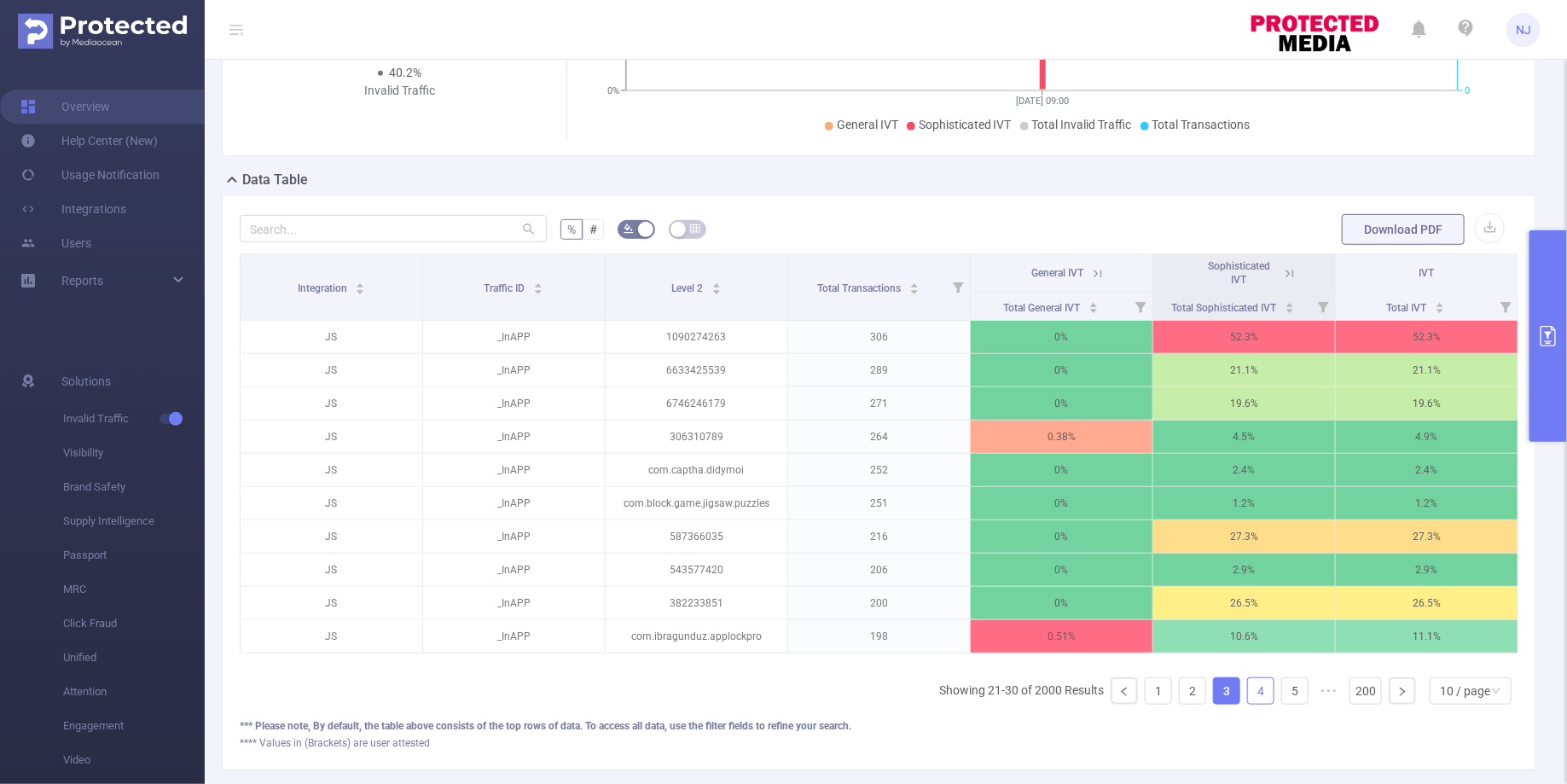
click at [1257, 683] on link "4" at bounding box center [1261, 691] width 25 height 25
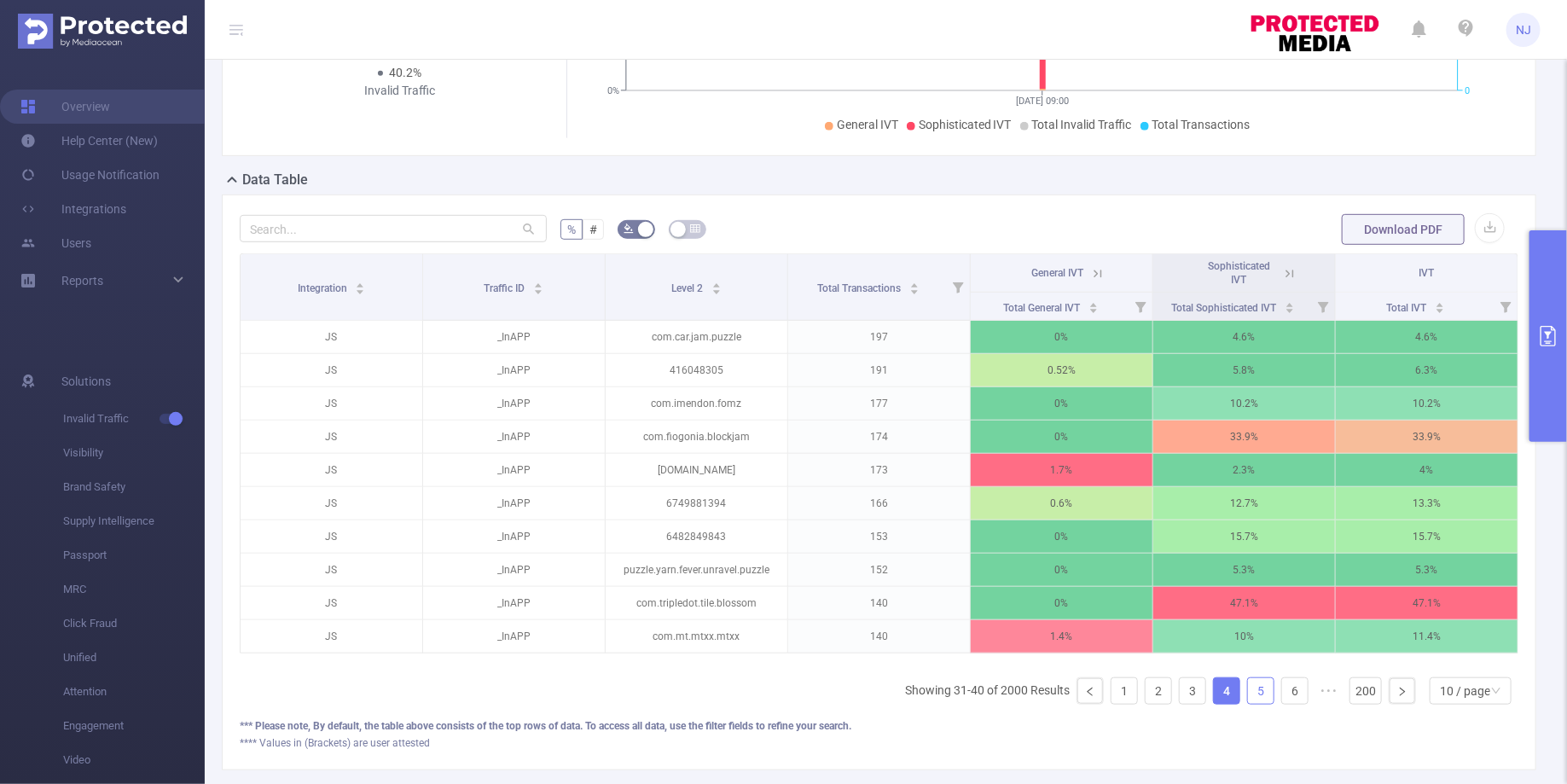
click at [1270, 685] on link "5" at bounding box center [1261, 691] width 25 height 25
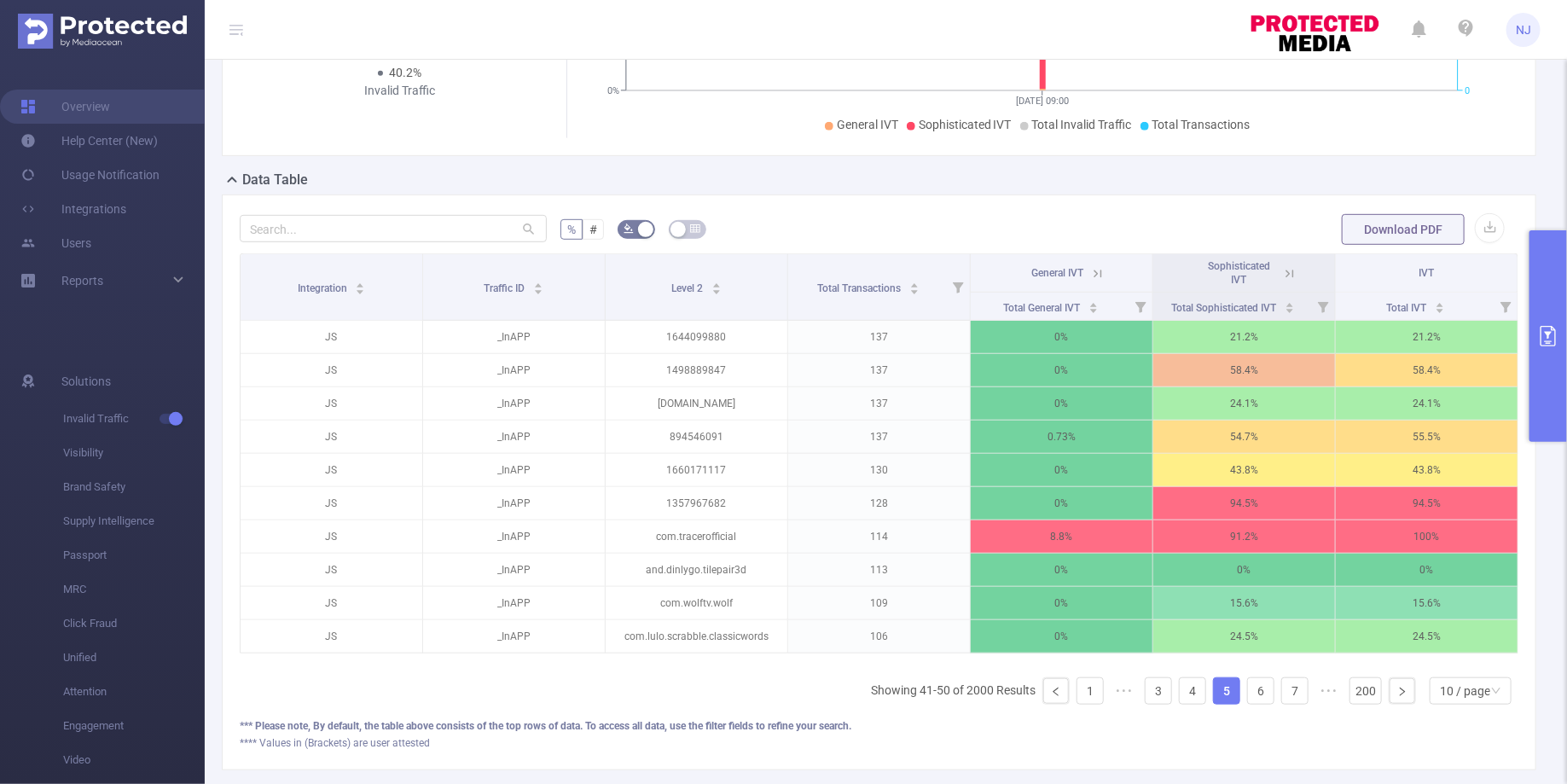
click at [1295, 270] on icon at bounding box center [1290, 273] width 16 height 16
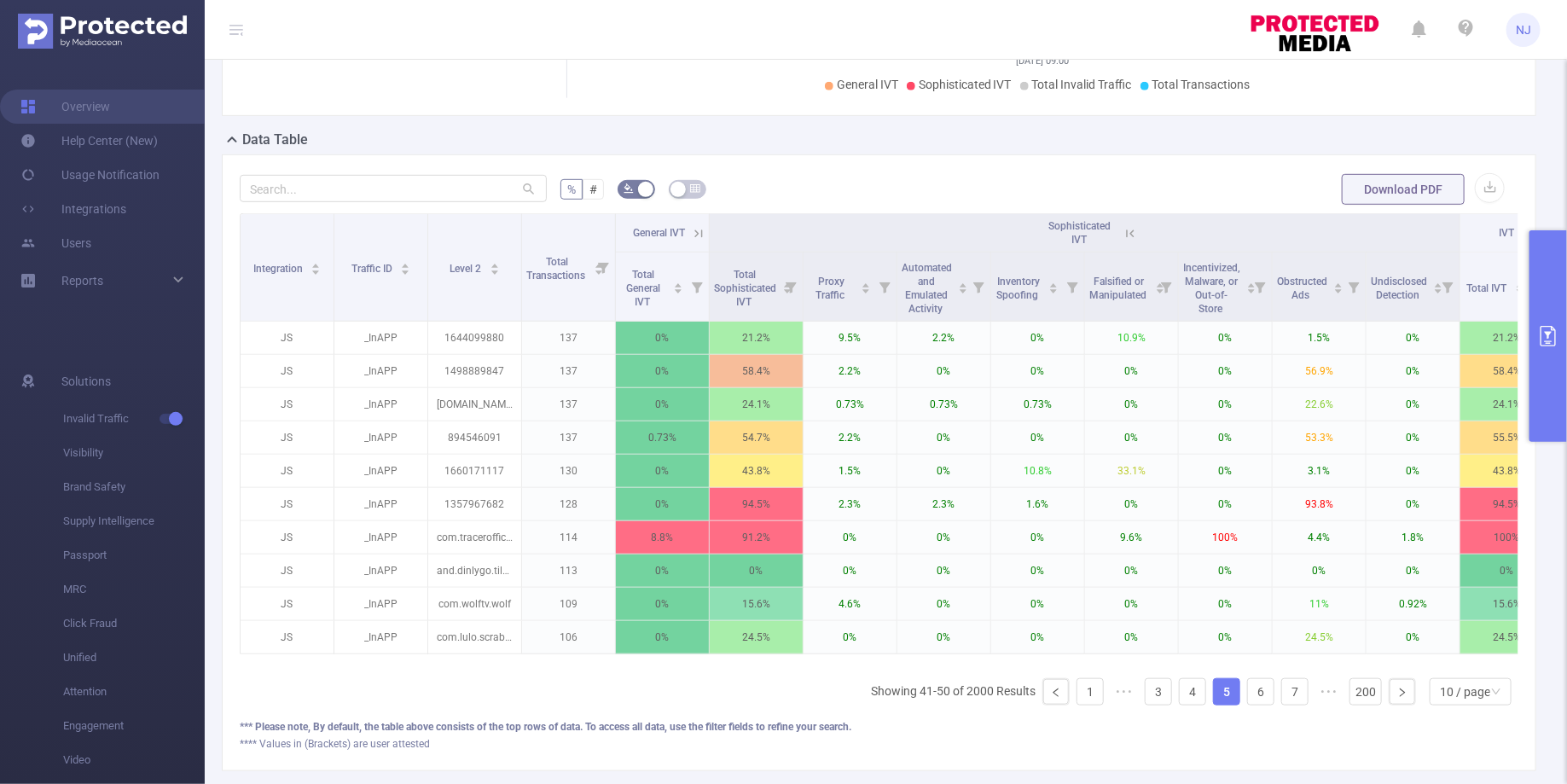
click at [1211, 684] on ul "Showing 41-50 of 2000 Results 1 ••• 3 4 5 6 7 ••• 200 10 / page" at bounding box center [1194, 692] width 647 height 27
click at [1198, 685] on link "4" at bounding box center [1192, 692] width 25 height 25
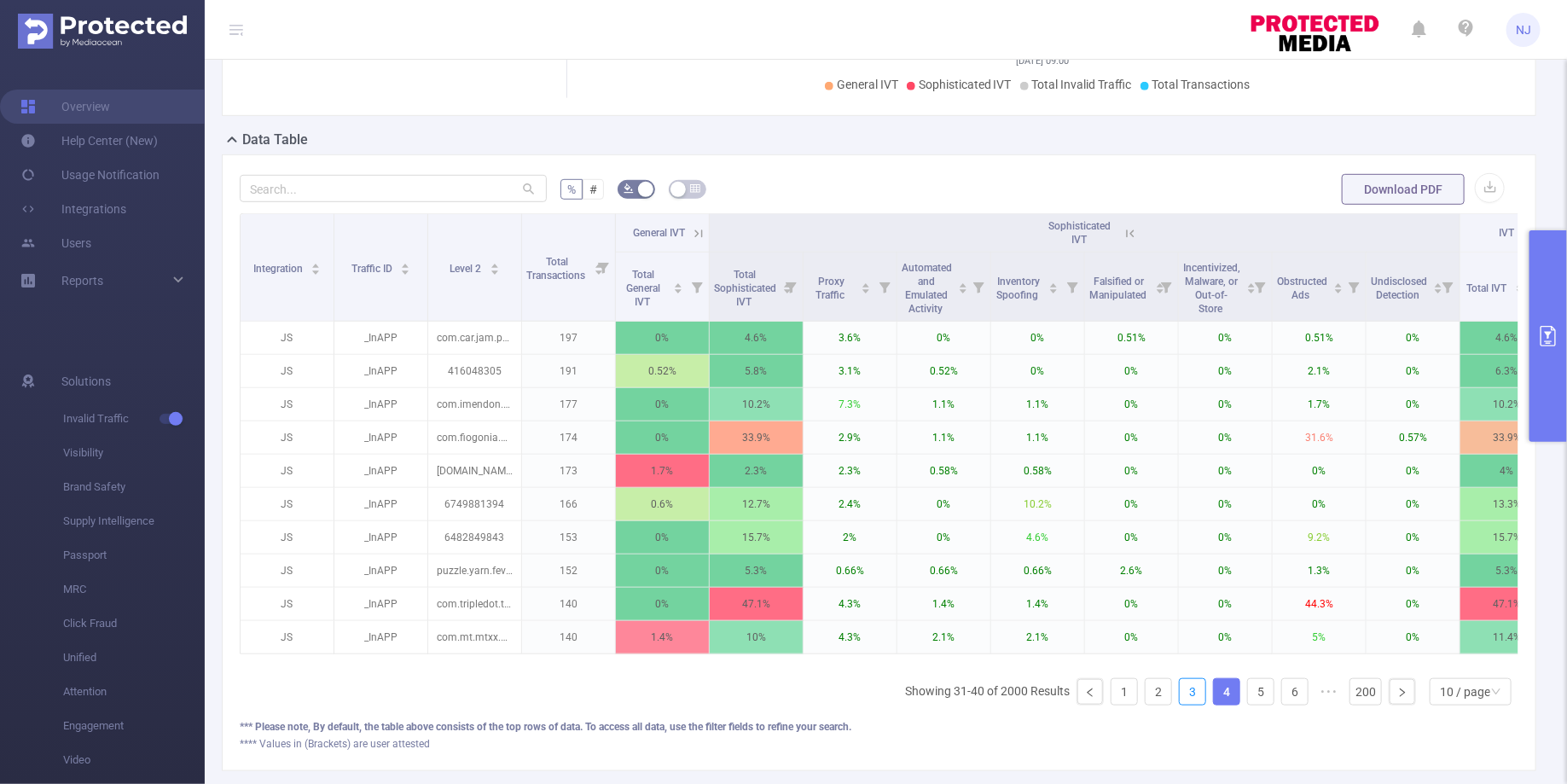
click at [1198, 685] on link "3" at bounding box center [1192, 692] width 25 height 25
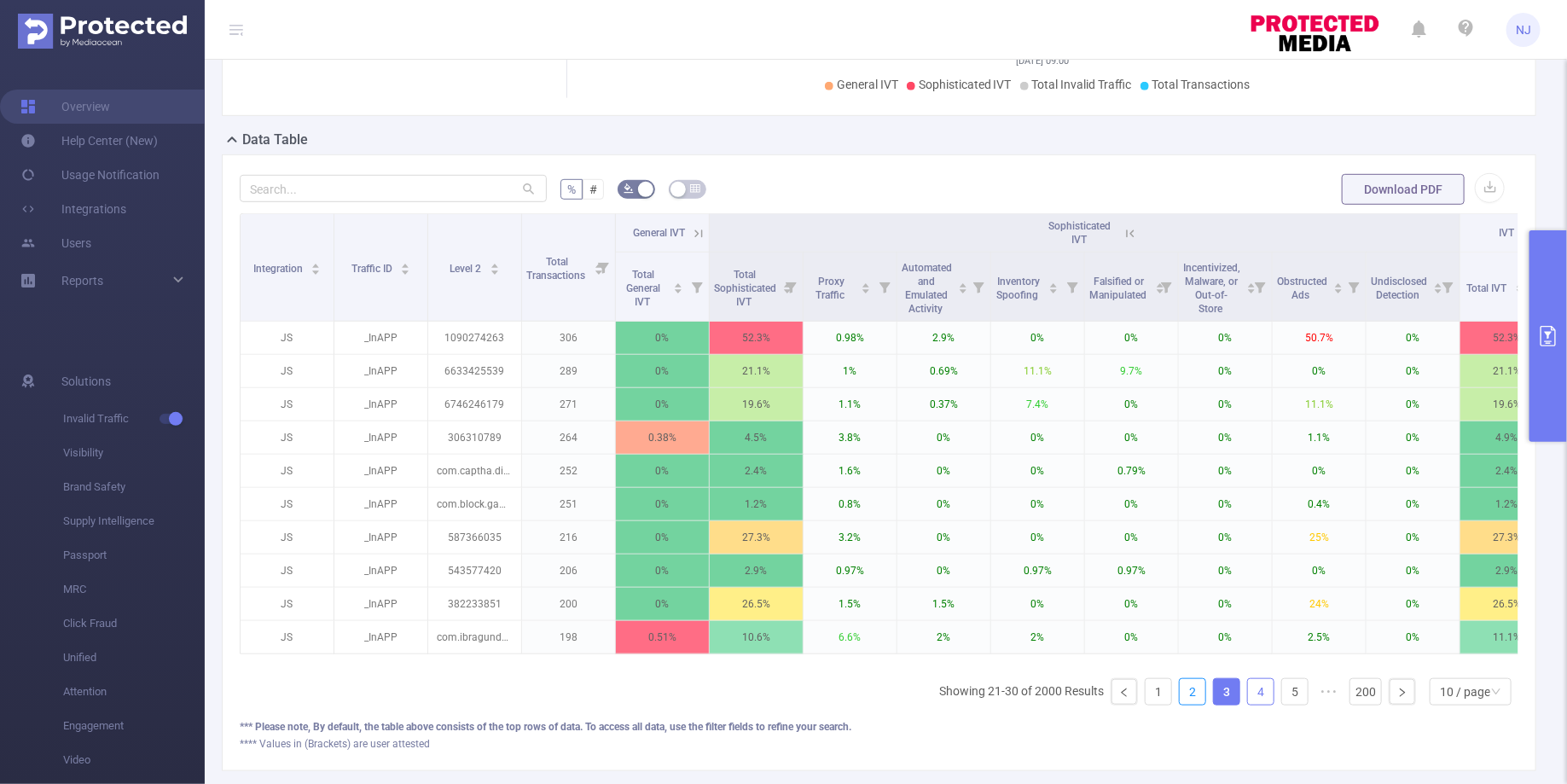
click at [1198, 685] on link "2" at bounding box center [1192, 692] width 25 height 25
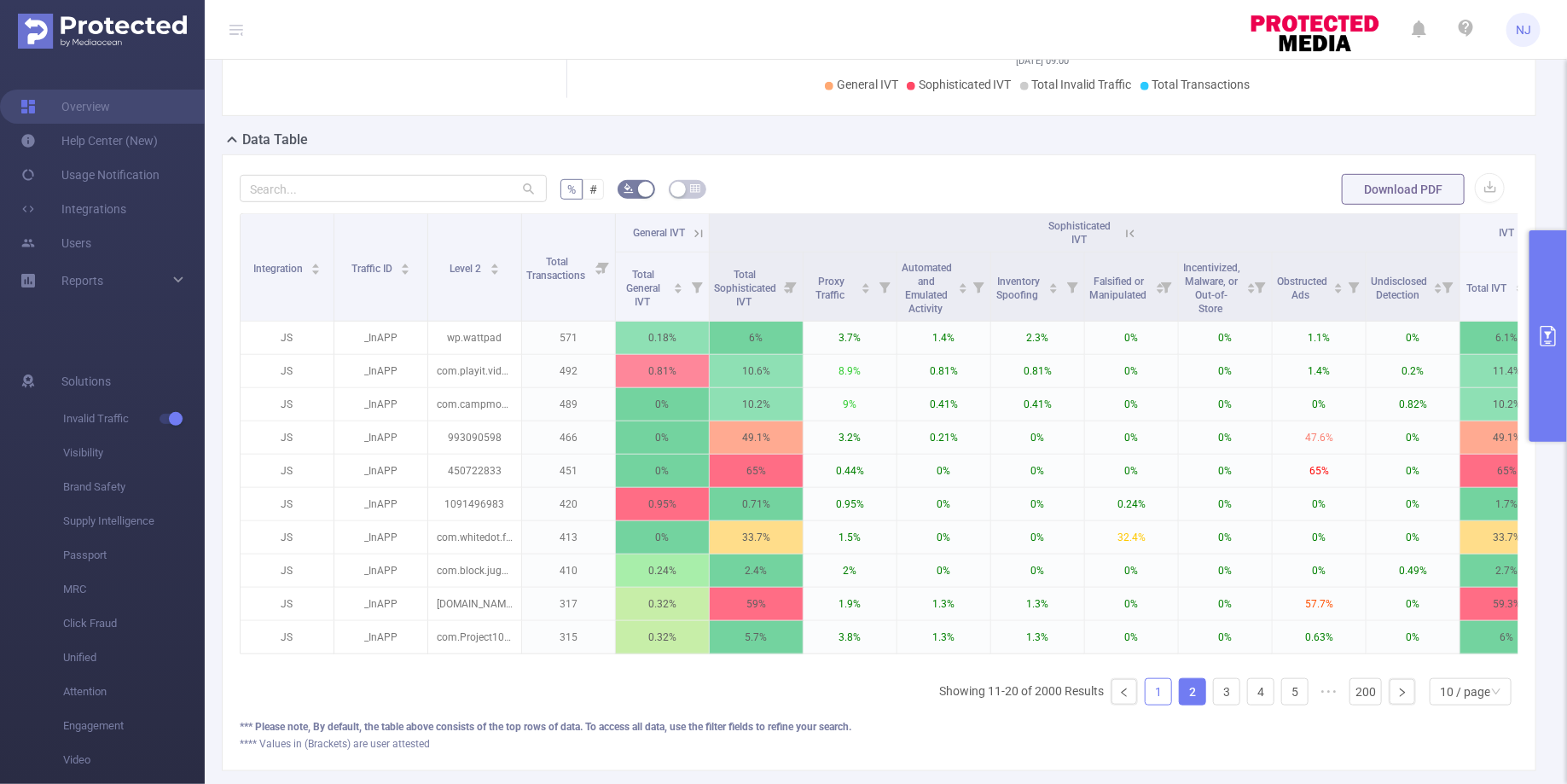
click at [1158, 690] on link "1" at bounding box center [1158, 692] width 25 height 25
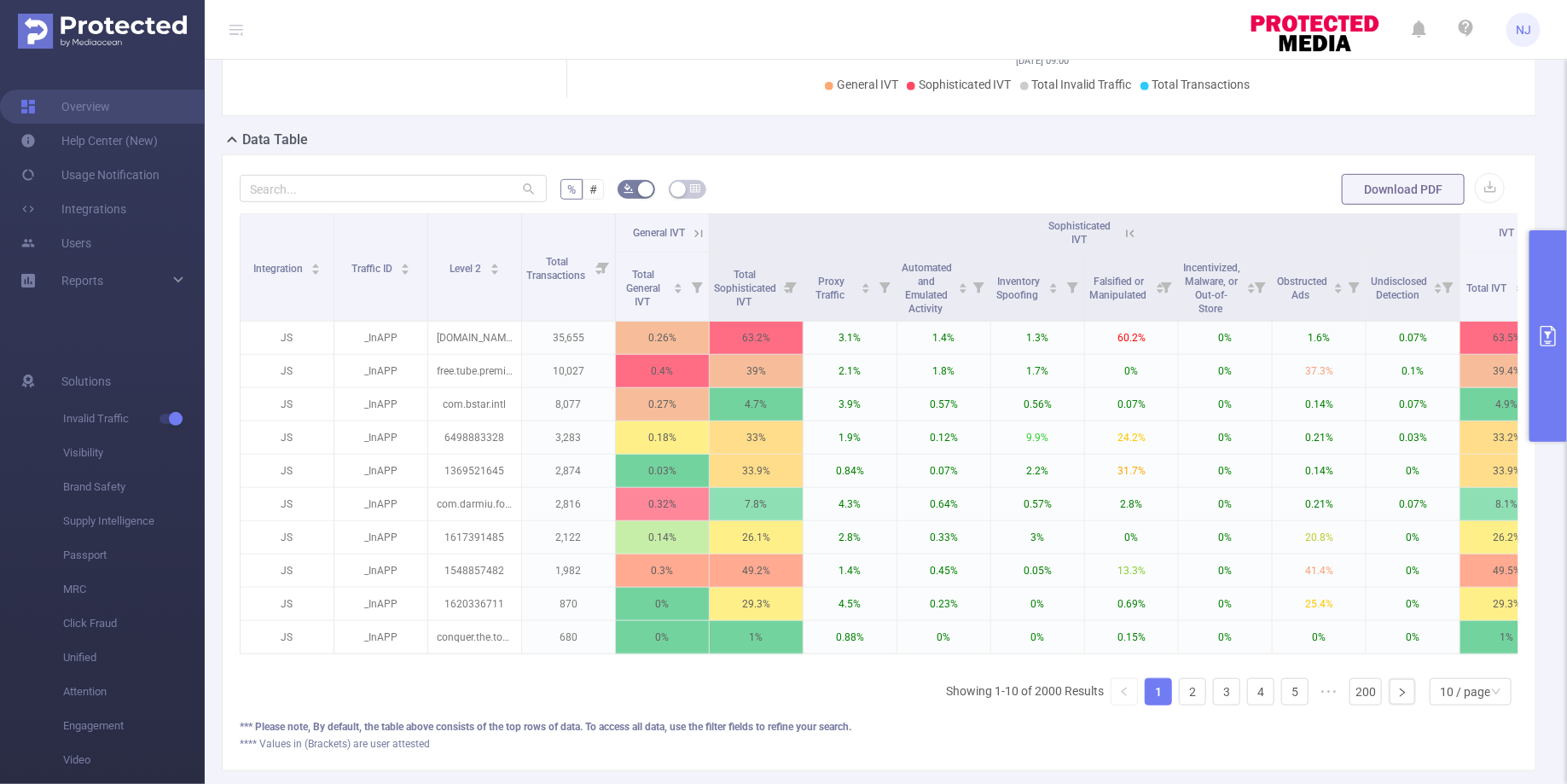
click at [1128, 234] on icon at bounding box center [1131, 234] width 16 height 16
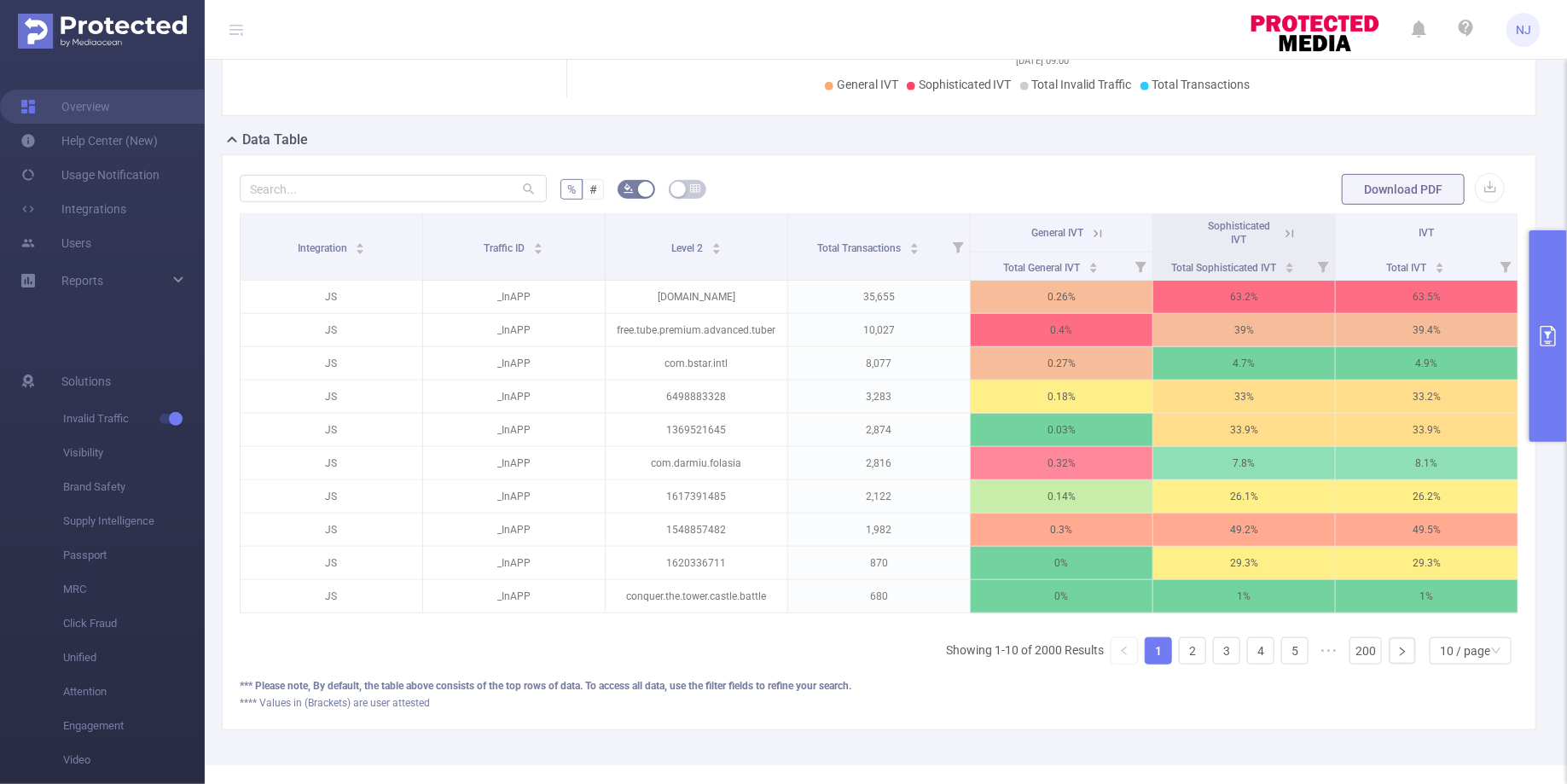
scroll to position [365, 0]
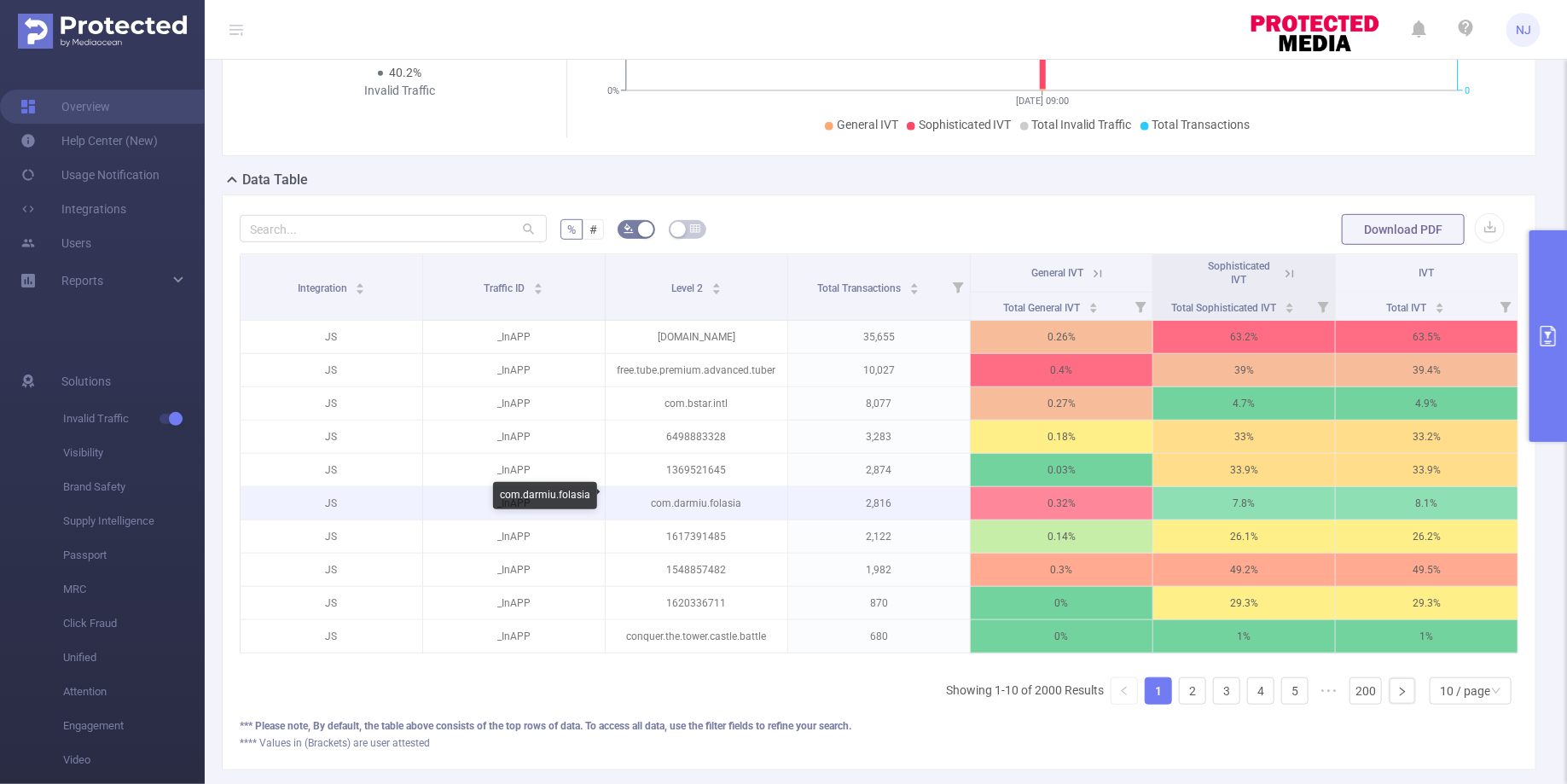
click at [687, 496] on p "com.darmiu.folasia" at bounding box center [696, 503] width 181 height 32
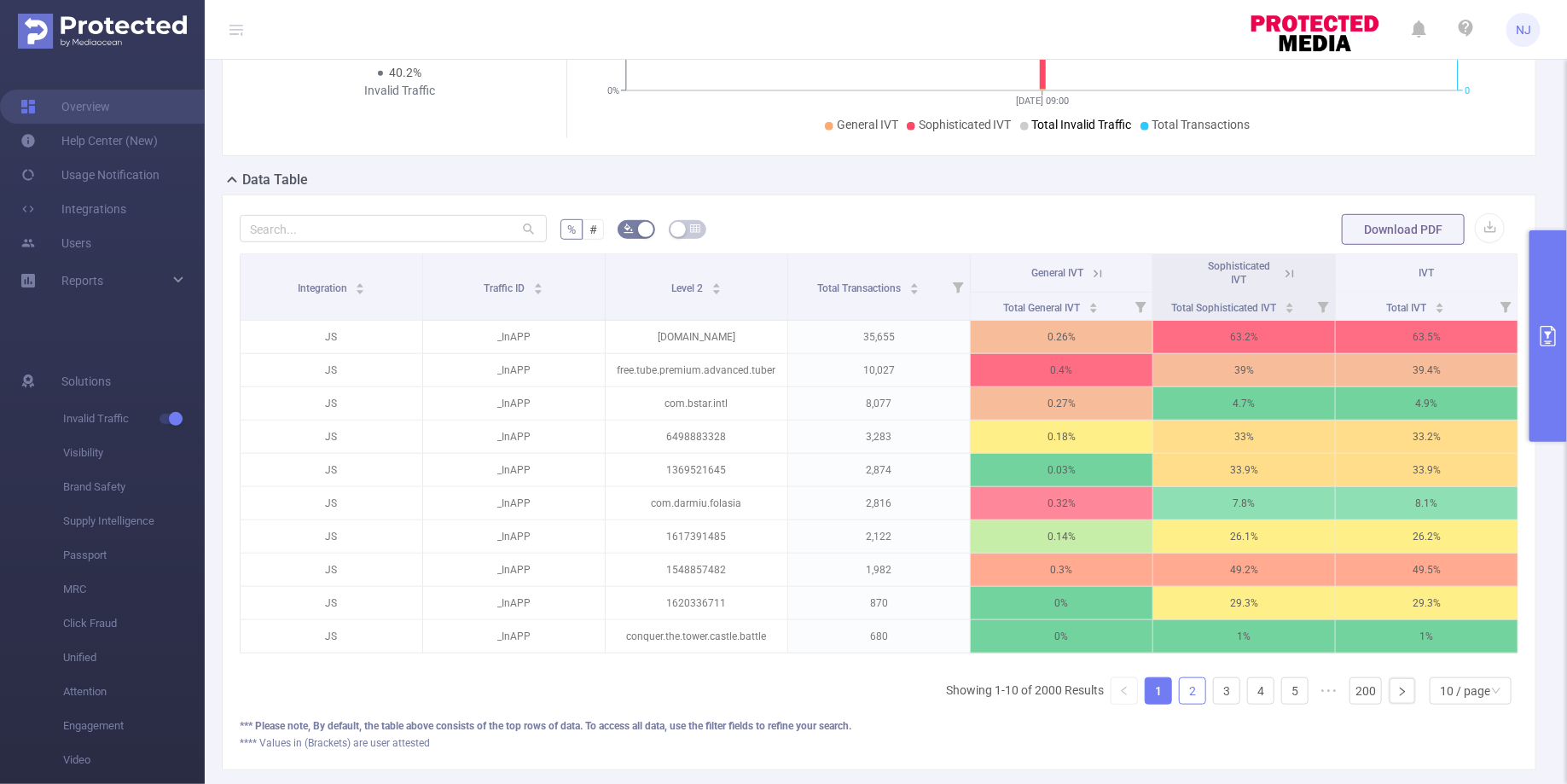
click at [1195, 679] on link "2" at bounding box center [1192, 691] width 25 height 25
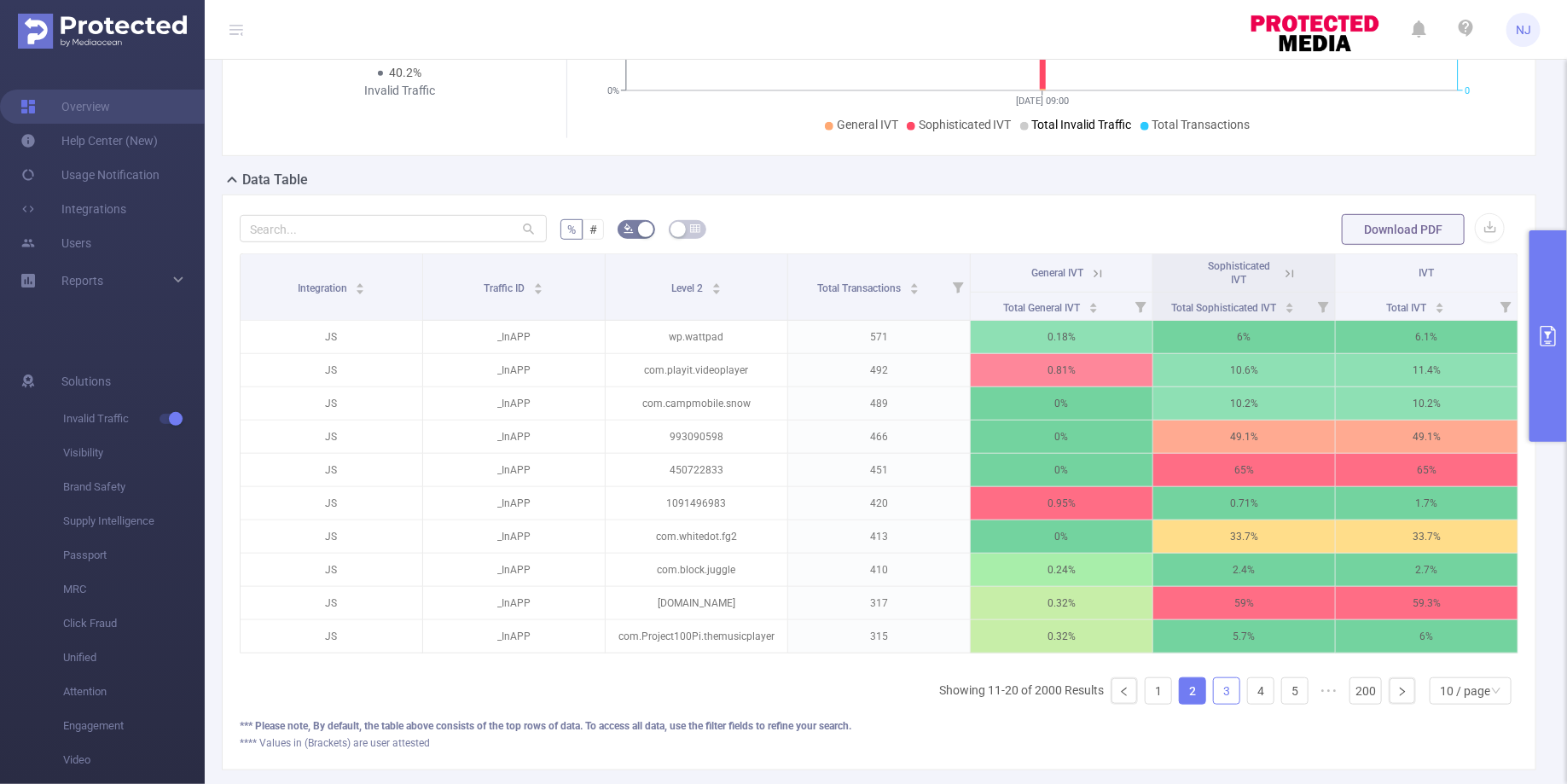
click at [1223, 690] on link "3" at bounding box center [1227, 691] width 25 height 25
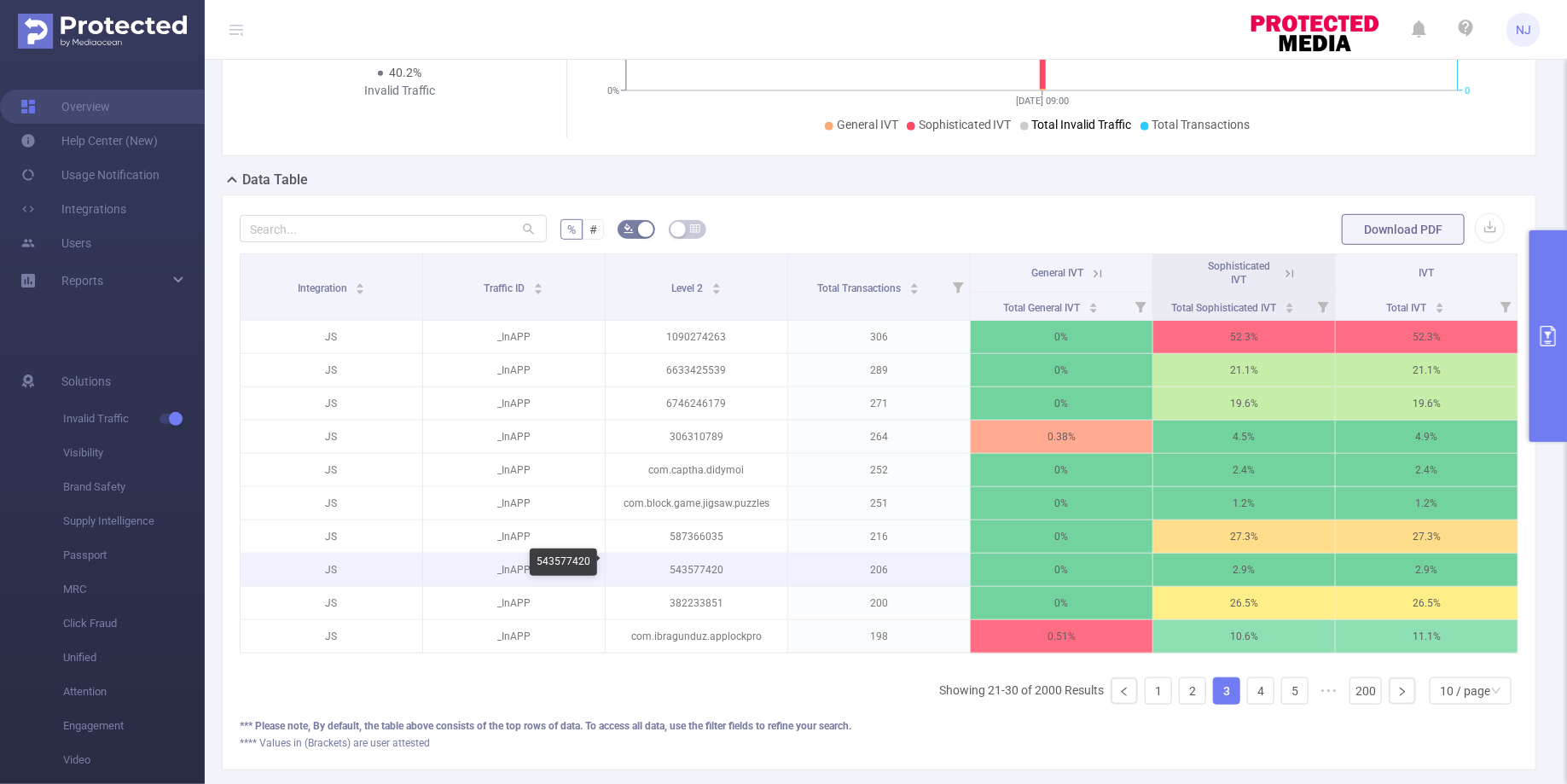
click at [684, 564] on p "543577420" at bounding box center [696, 569] width 181 height 32
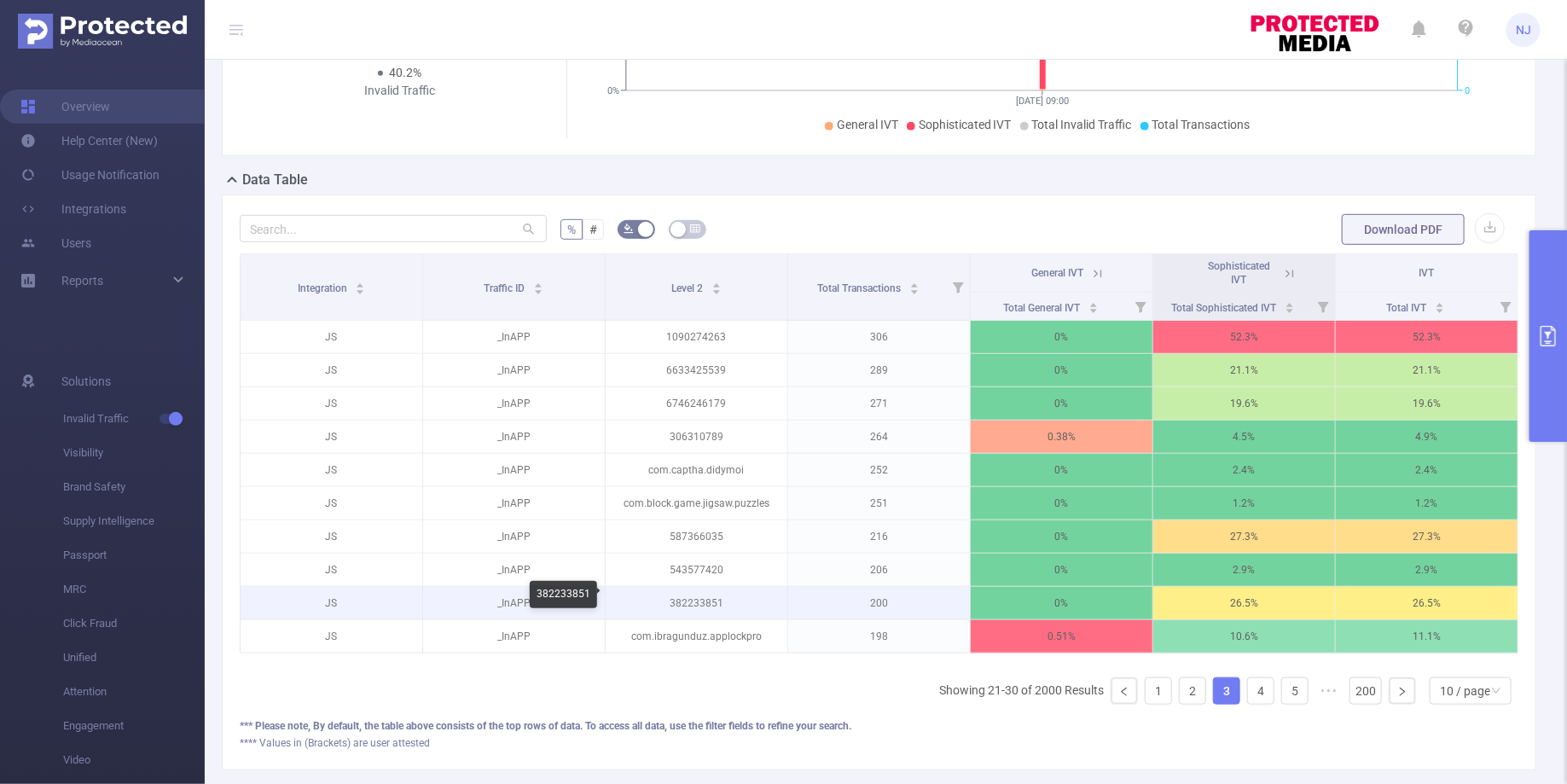
click at [699, 595] on p "382233851" at bounding box center [696, 603] width 181 height 32
copy p "382233851"
